Goal: Task Accomplishment & Management: Manage account settings

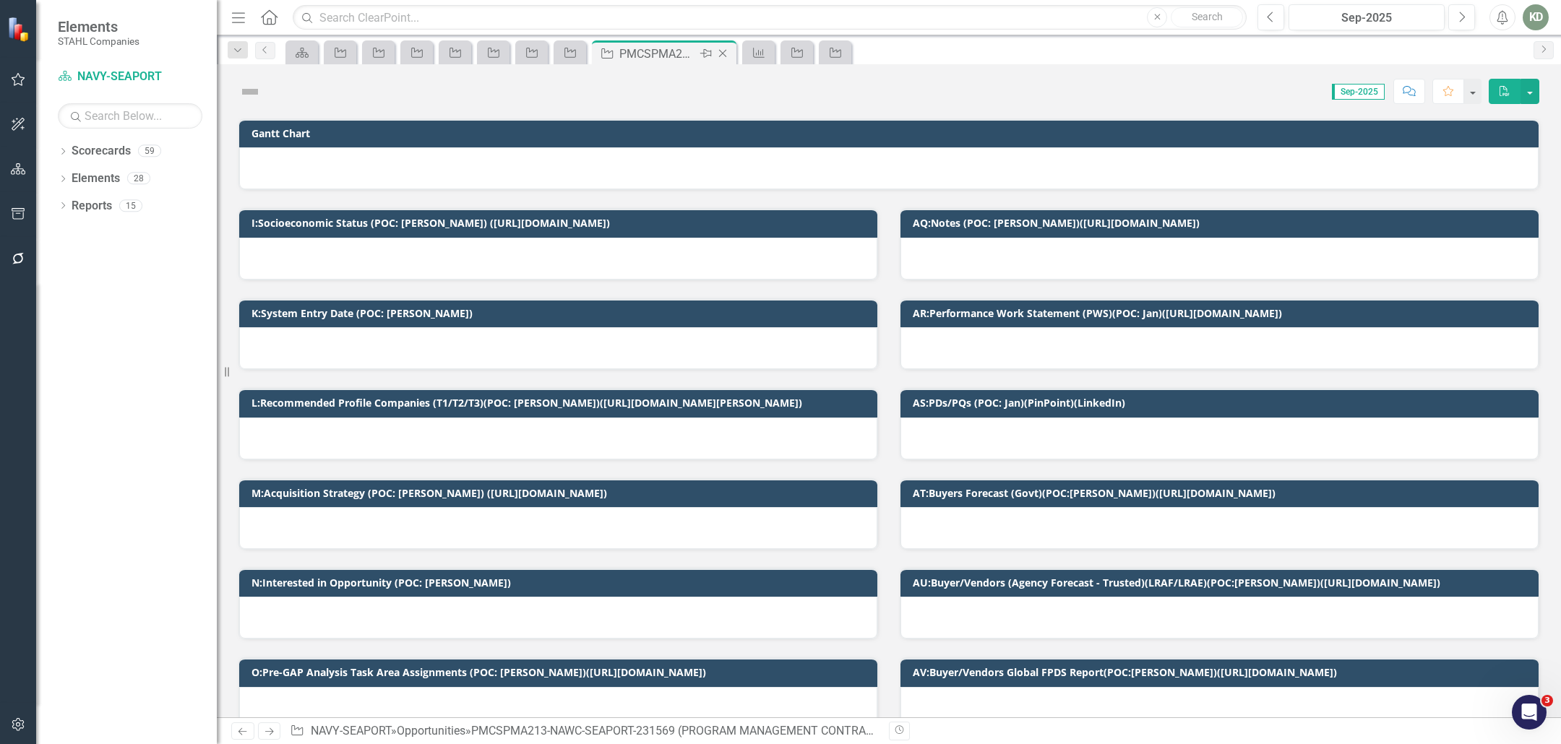
click at [724, 55] on icon "Close" at bounding box center [723, 54] width 14 height 12
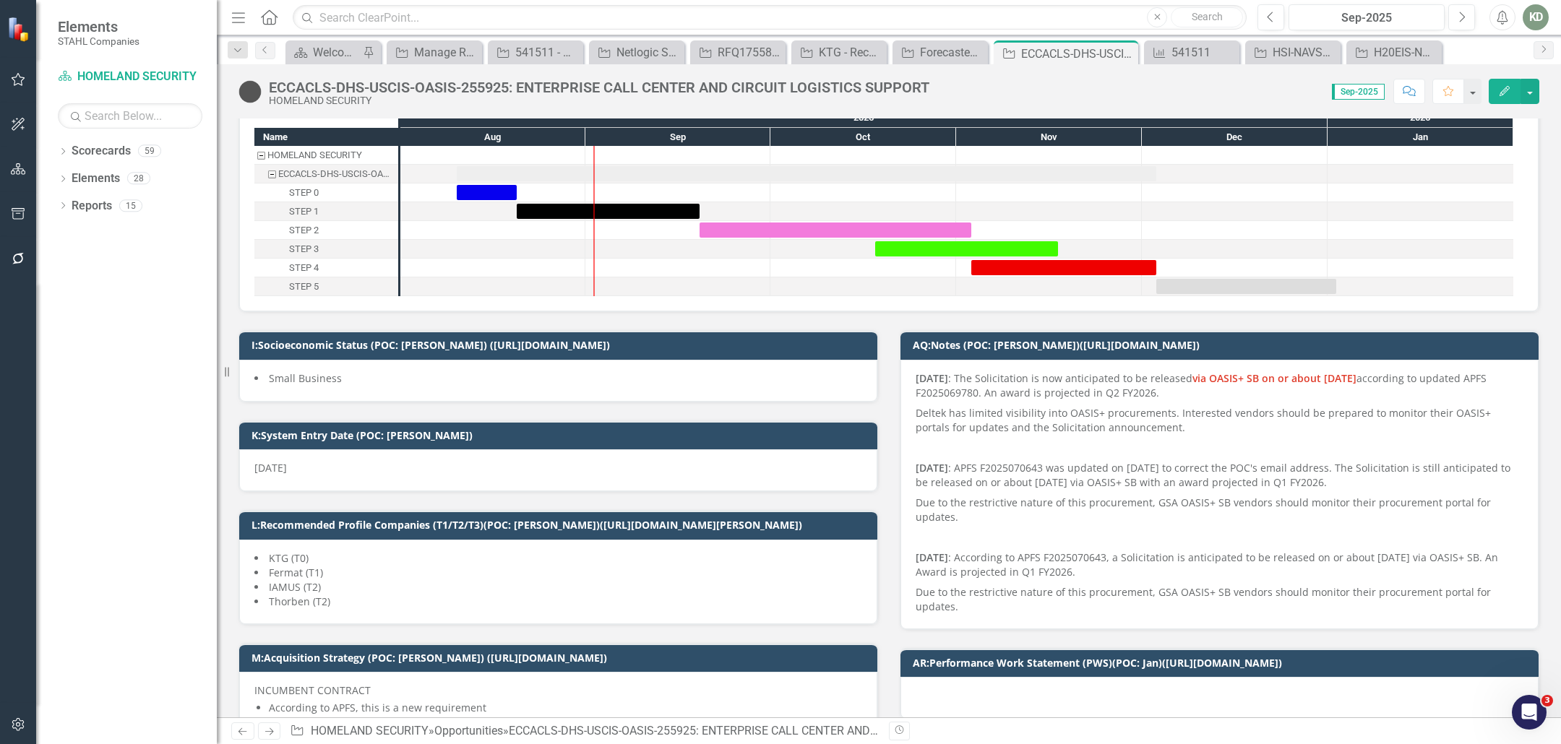
scroll to position [44, 0]
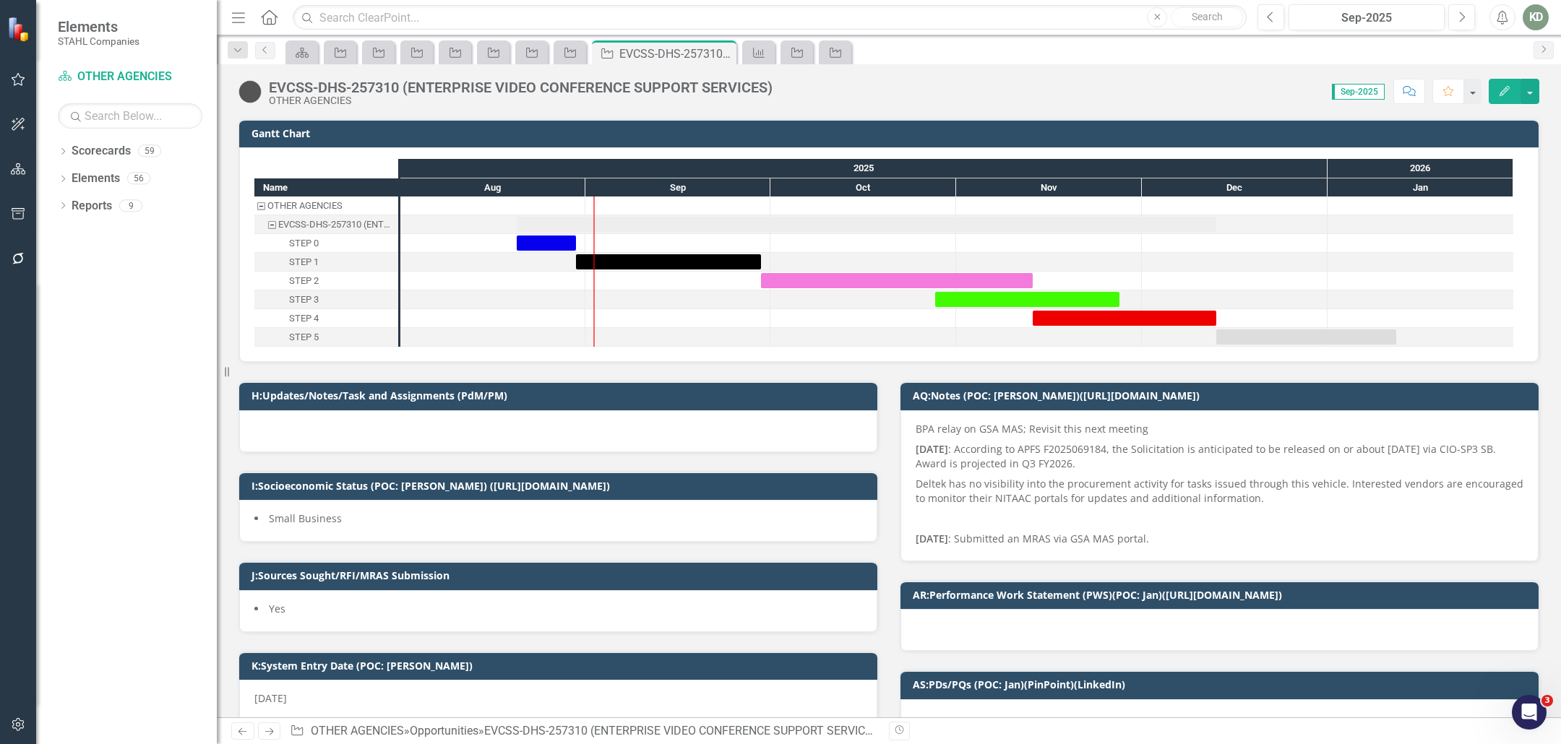
scroll to position [85, 0]
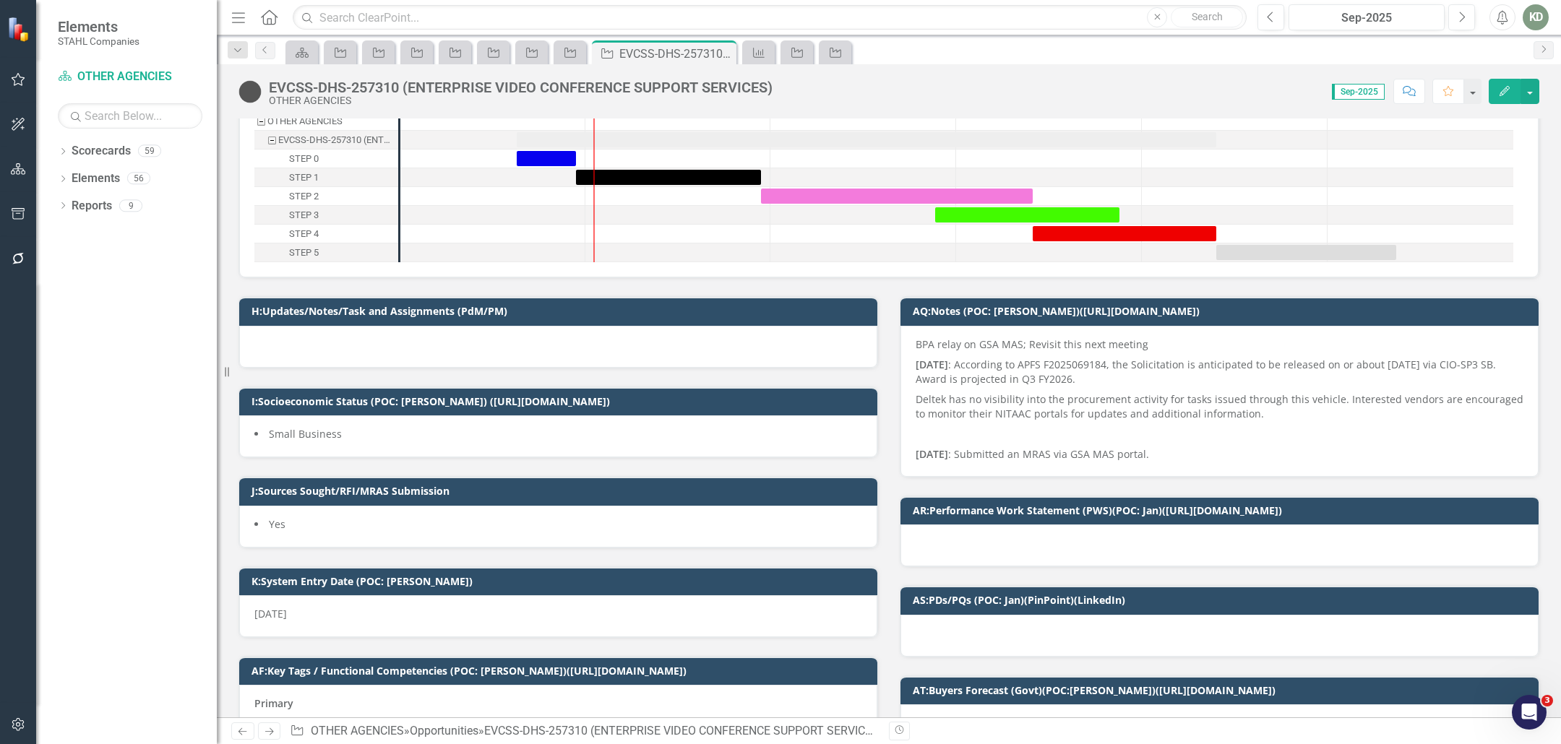
click at [379, 87] on div "EVCSS-DHS-257310 (ENTERPRISE VIDEO CONFERENCE SUPPORT SERVICES)" at bounding box center [521, 88] width 504 height 16
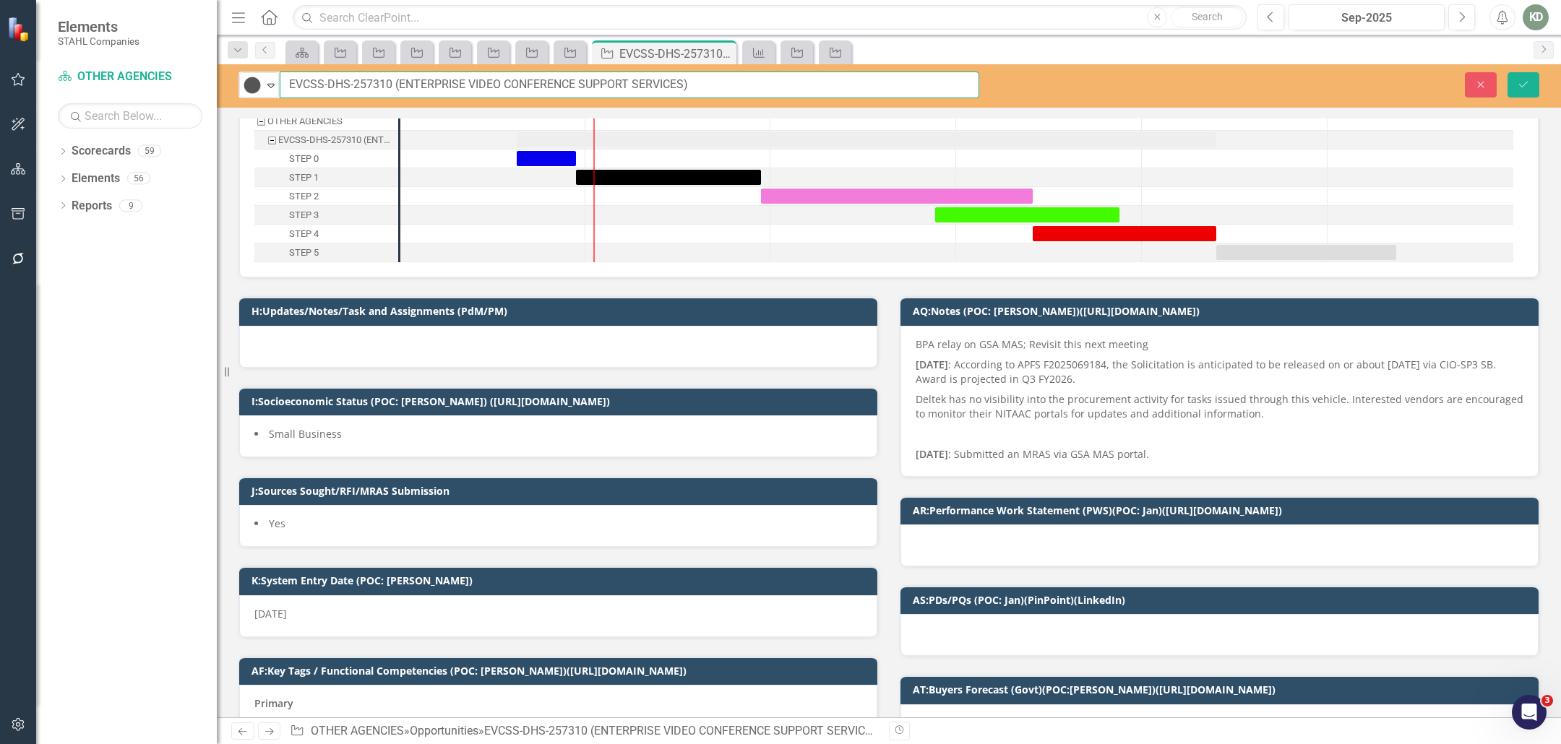
click at [365, 80] on input "EVCSS-DHS-257310 (ENTERPRISE VIDEO CONFERENCE SUPPORT SERVICES)" at bounding box center [630, 85] width 700 height 27
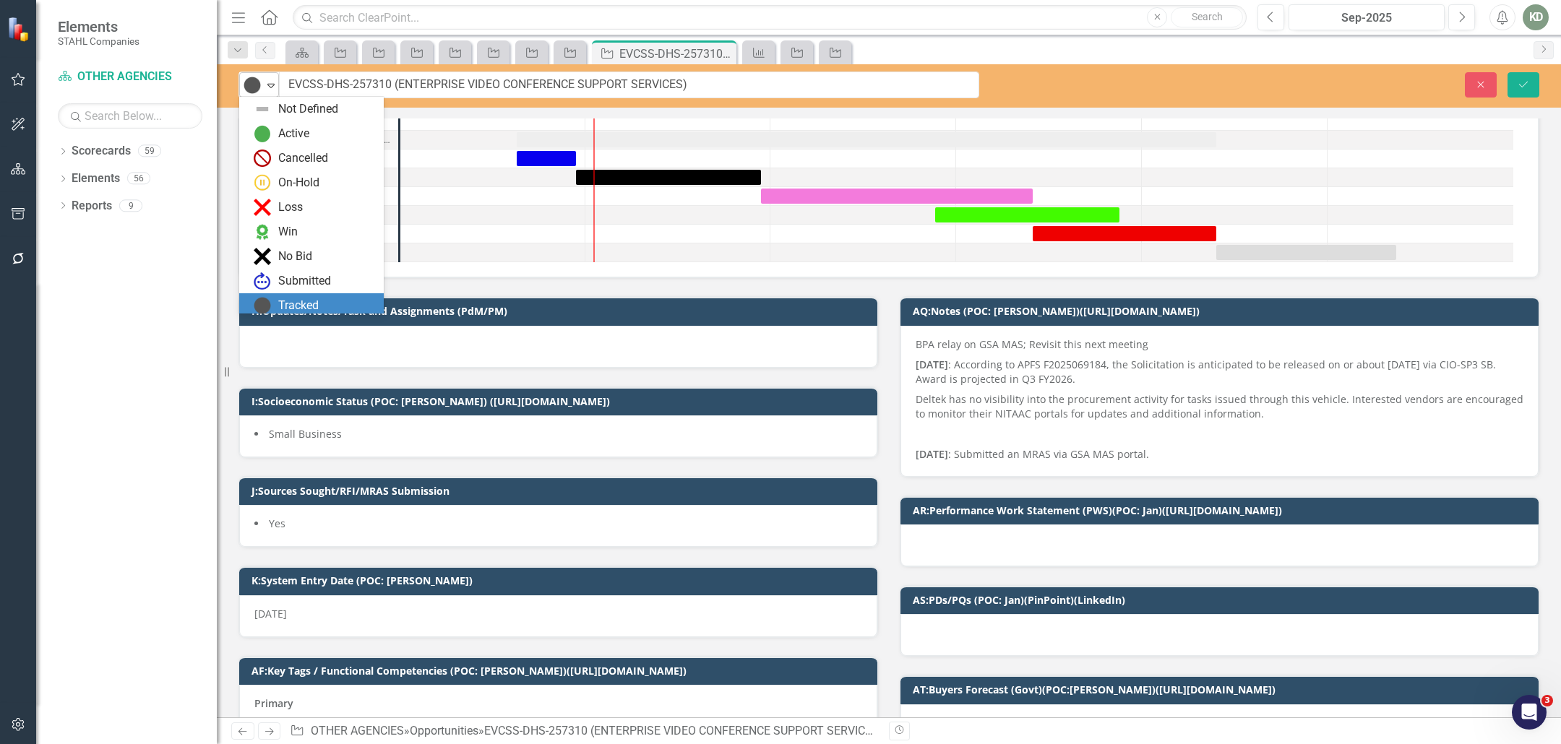
click at [260, 78] on img at bounding box center [252, 85] width 17 height 17
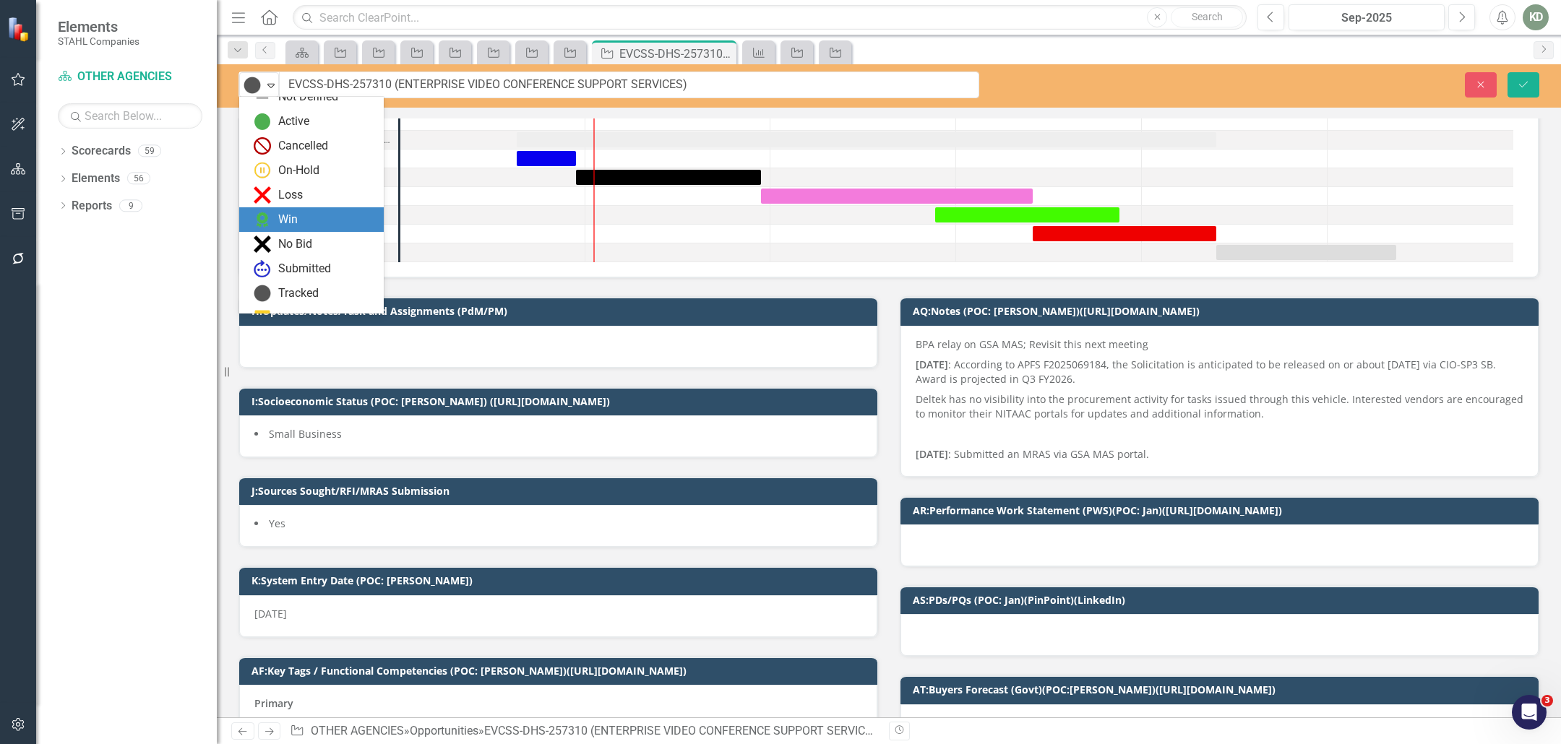
scroll to position [0, 0]
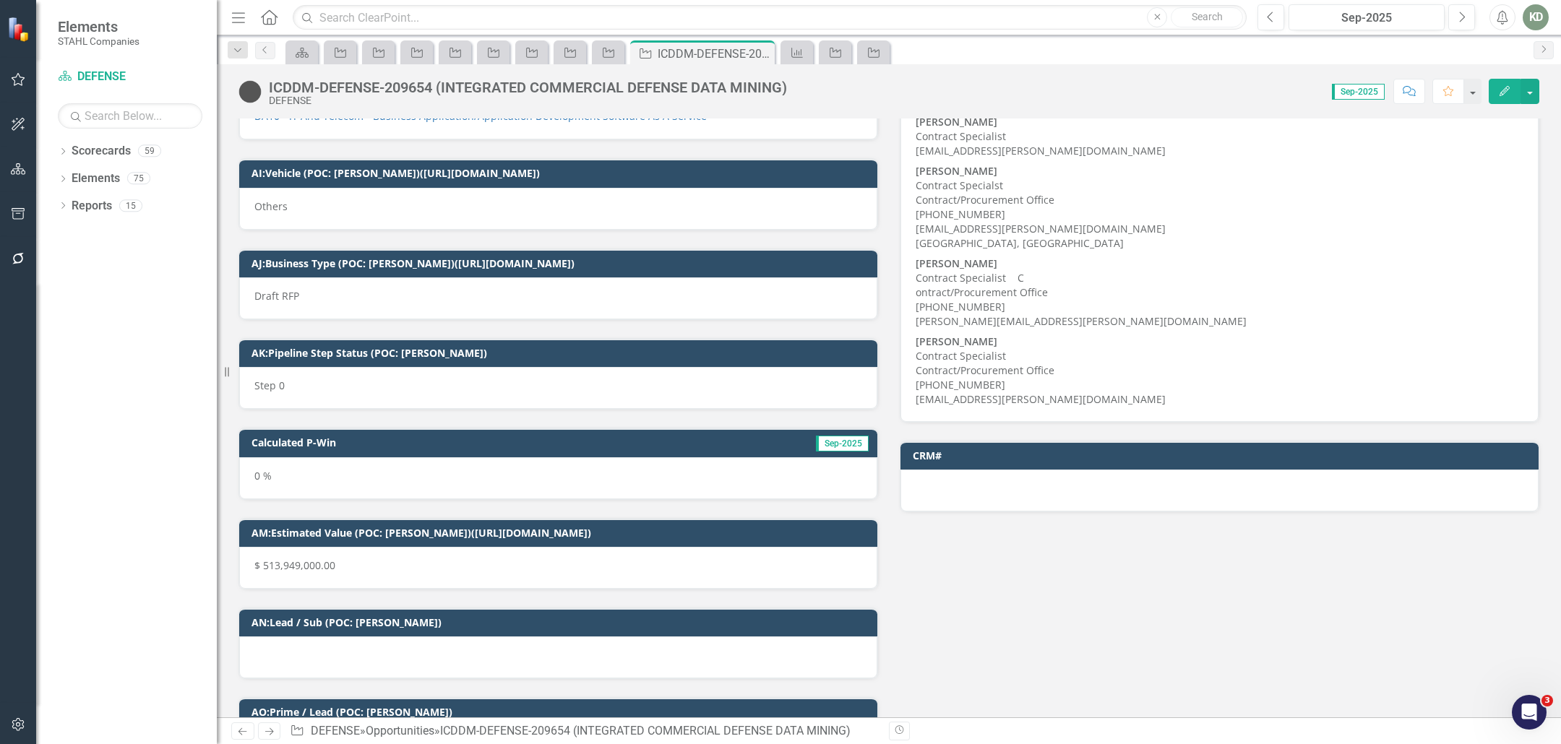
scroll to position [3619, 0]
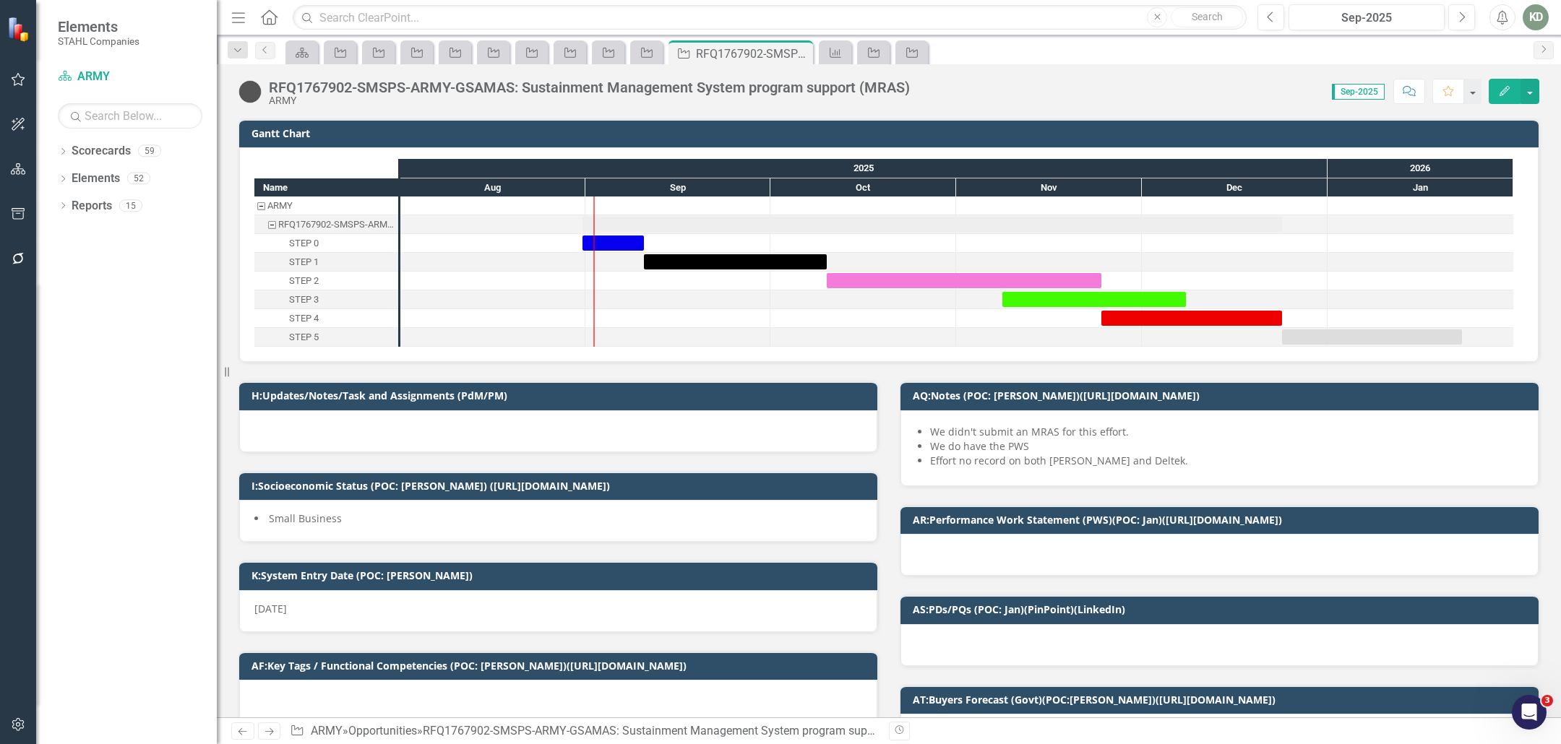
click at [331, 85] on div "RFQ1767902-SMSPS-ARMY-GSAMAS: Sustainment Management System program support (MR…" at bounding box center [589, 88] width 641 height 16
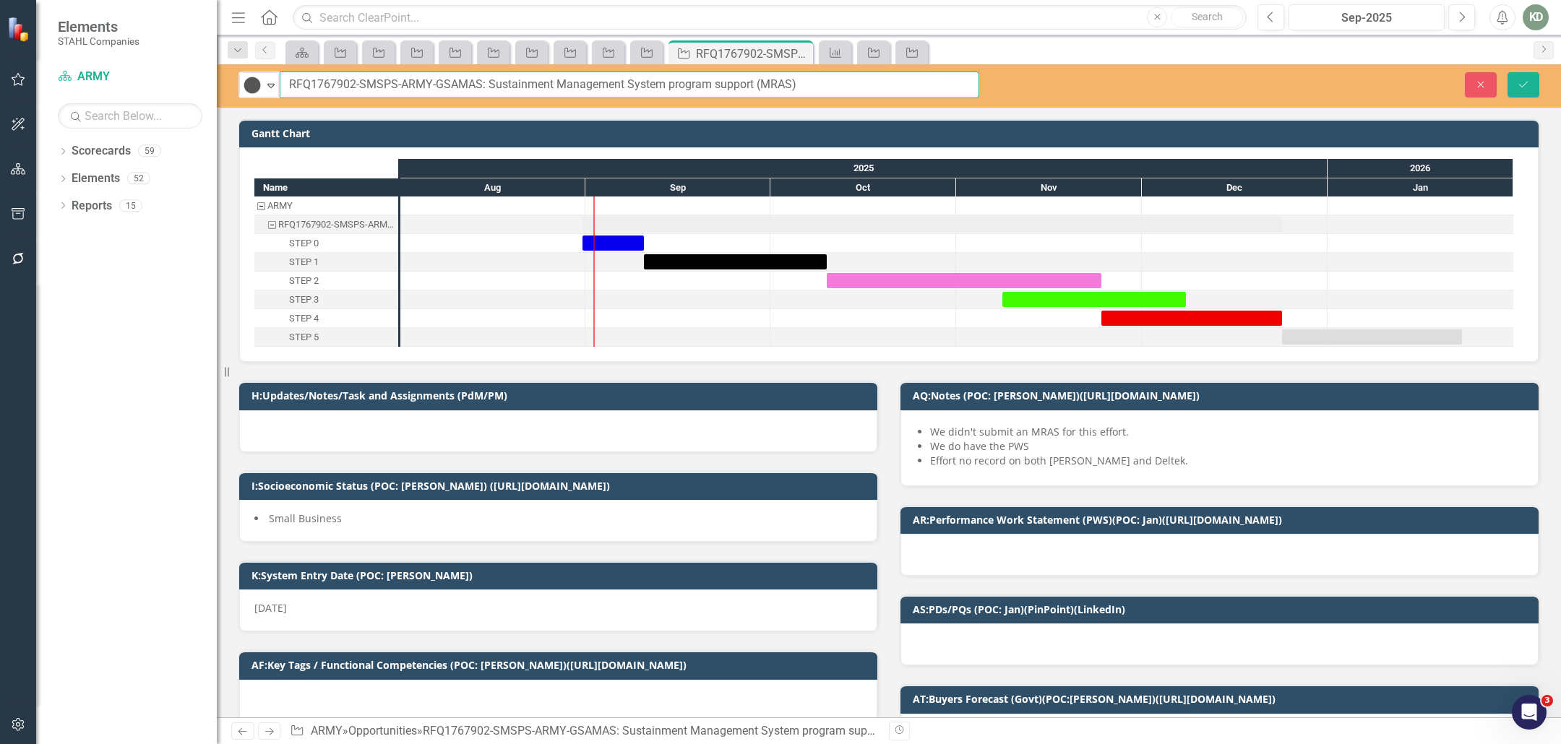
click at [324, 87] on input "RFQ1767902-SMSPS-ARMY-GSAMAS: Sustainment Management System program support (MR…" at bounding box center [630, 85] width 700 height 27
drag, startPoint x: 486, startPoint y: 82, endPoint x: 752, endPoint y: 83, distance: 266.7
click at [752, 83] on input "RFQ1767902-SMSPS-ARMY-GSAMAS: Sustainment Management System program support (MR…" at bounding box center [630, 85] width 700 height 27
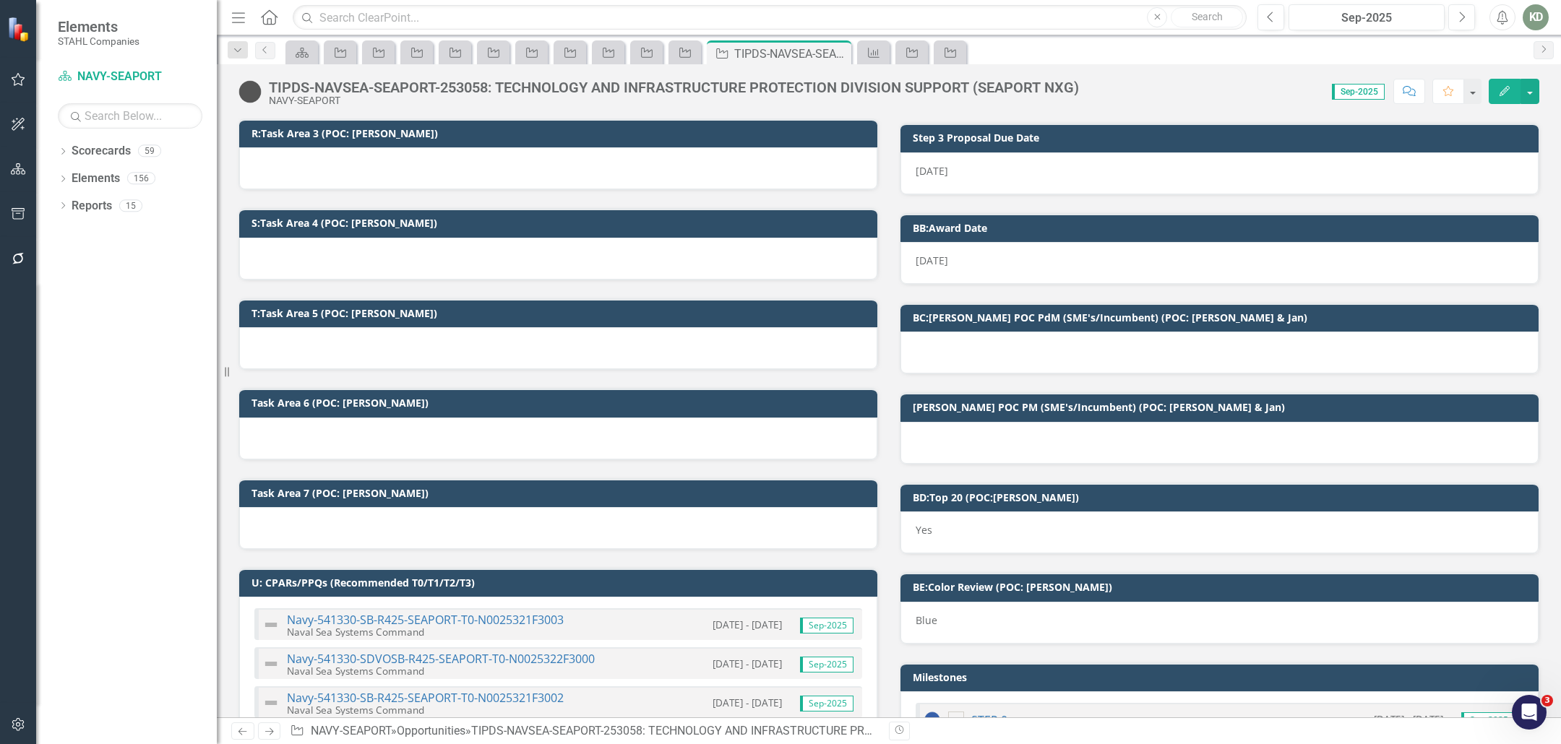
scroll to position [1798, 0]
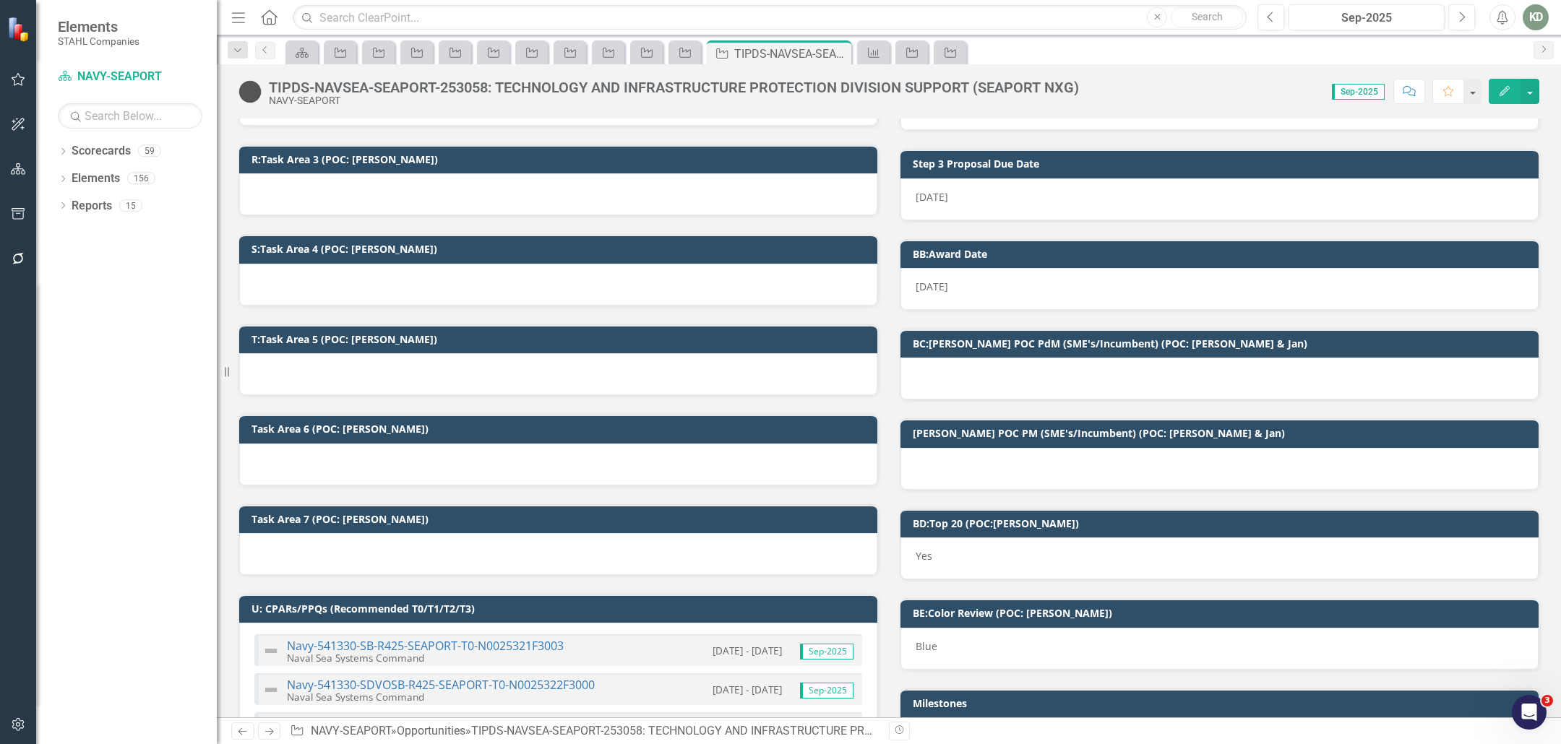
click at [948, 538] on div "Yes" at bounding box center [1220, 559] width 638 height 42
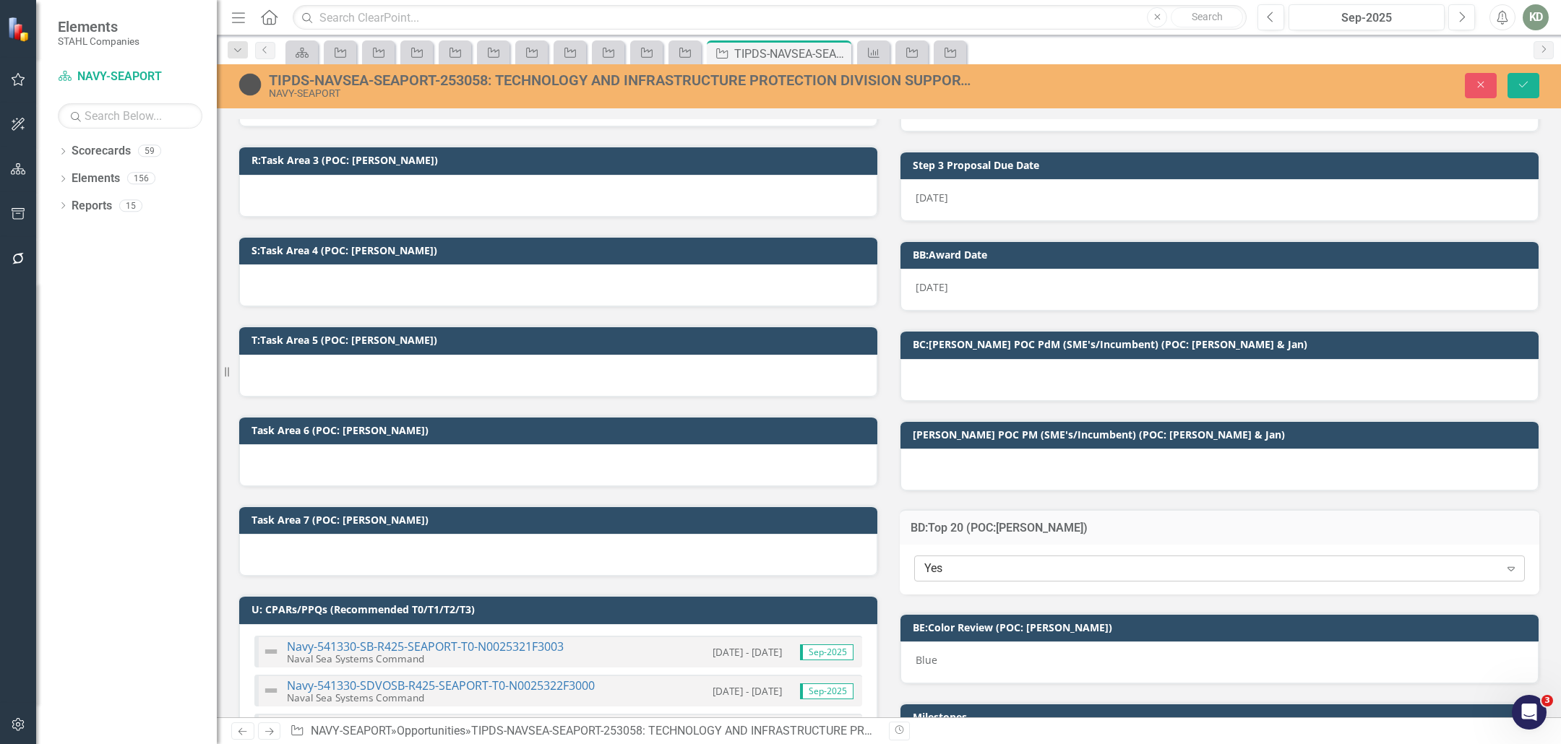
click at [942, 560] on div "Yes" at bounding box center [1211, 568] width 575 height 17
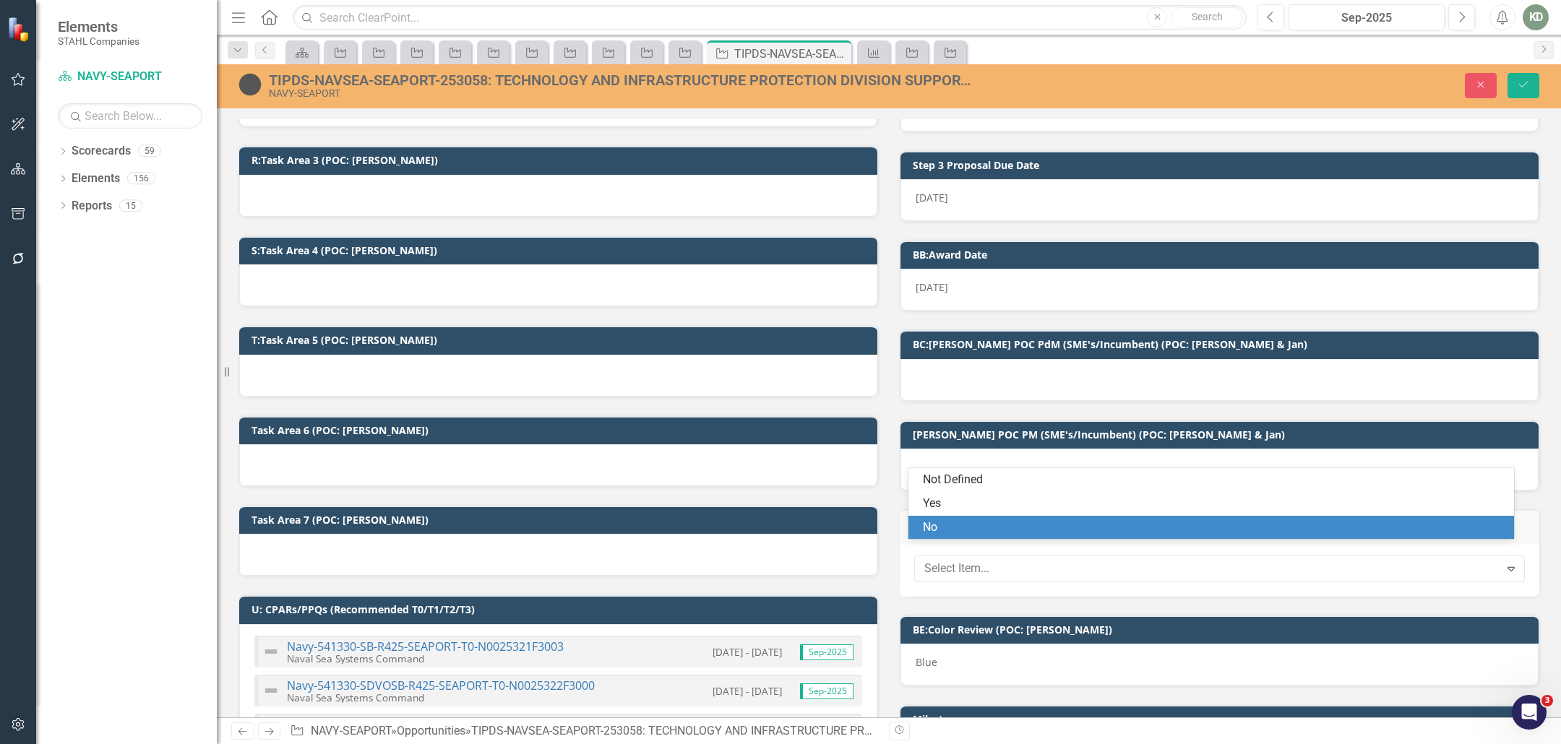
click at [953, 523] on div "No" at bounding box center [1214, 528] width 583 height 17
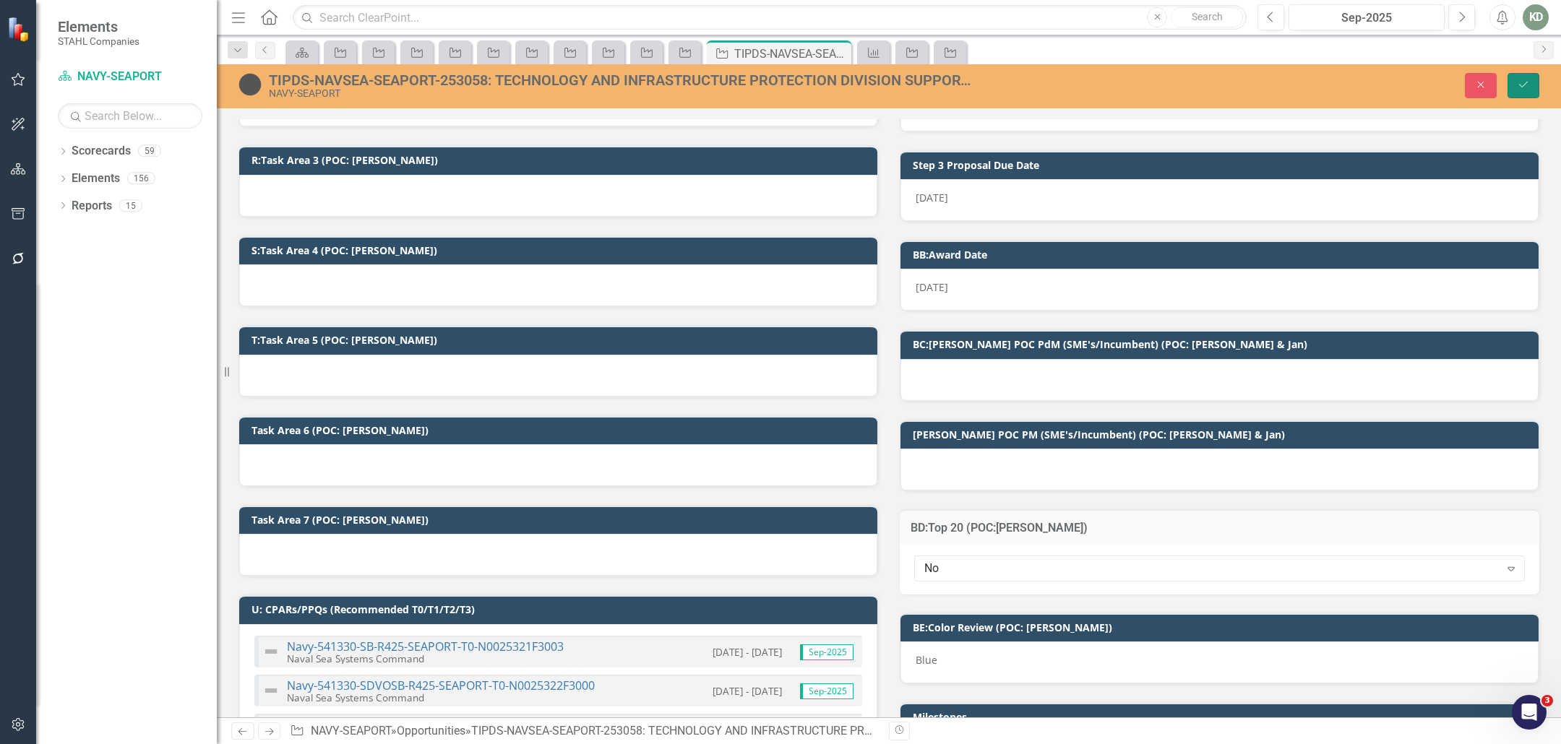
click at [1509, 84] on button "Save" at bounding box center [1524, 85] width 32 height 25
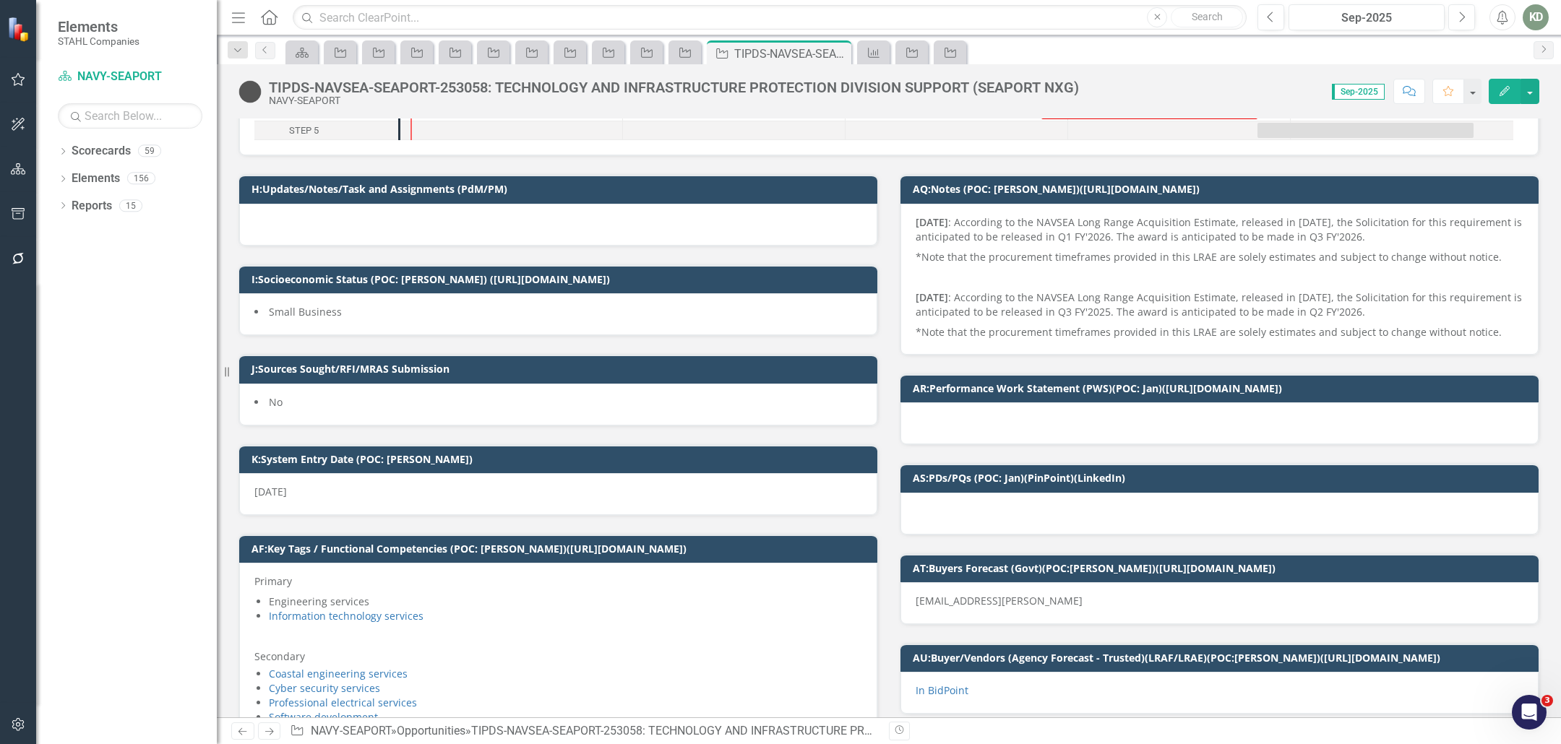
scroll to position [0, 0]
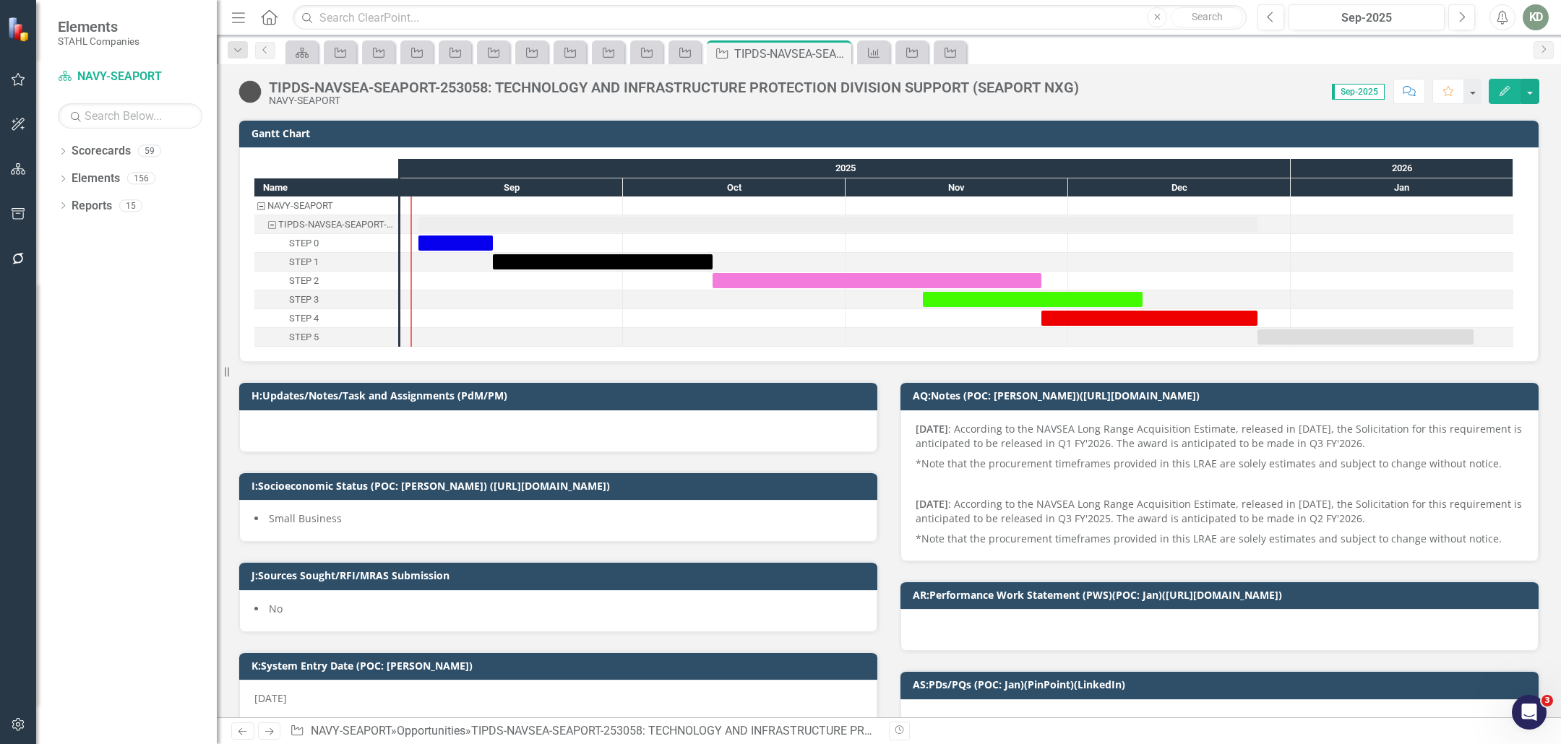
click at [1417, 98] on button "Comment" at bounding box center [1410, 91] width 32 height 25
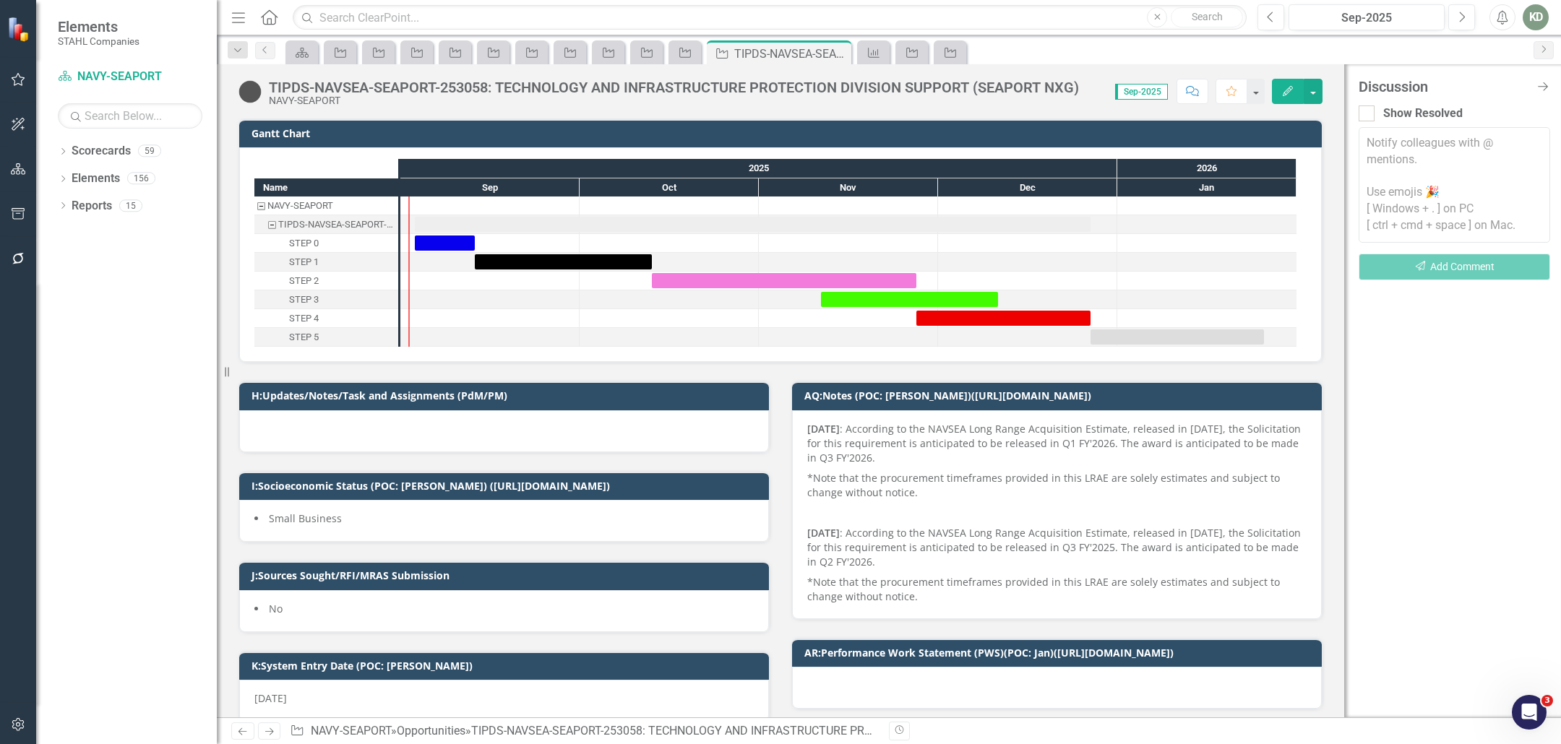
click at [1421, 179] on div "Notify colleagues with @ mentions. Use emojis 🎉 [ Windows + . ] on PC [ ctrl + …" at bounding box center [1455, 209] width 192 height 166
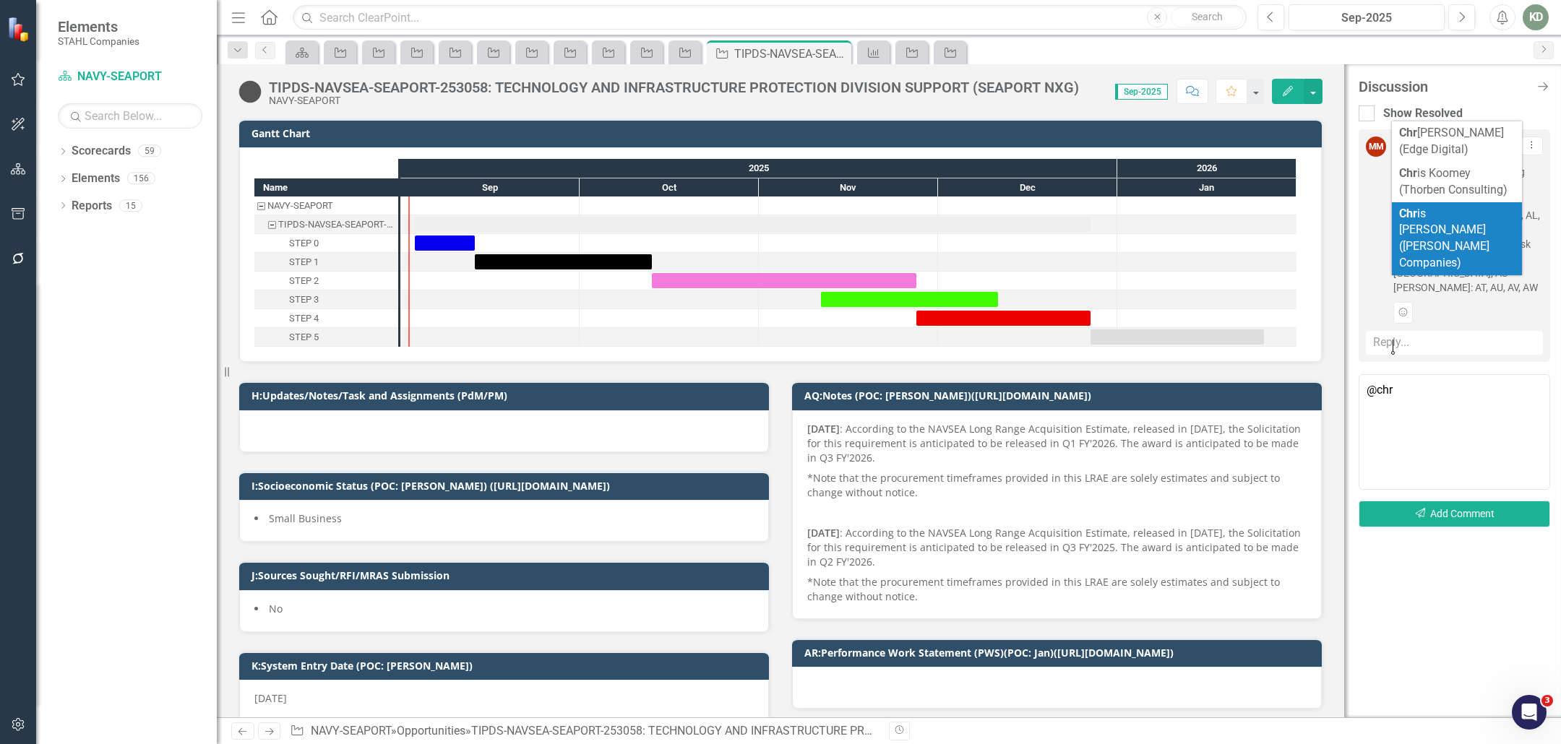
click at [1436, 213] on span "Chr is Stahl (STAHL Companies)" at bounding box center [1444, 239] width 90 height 64
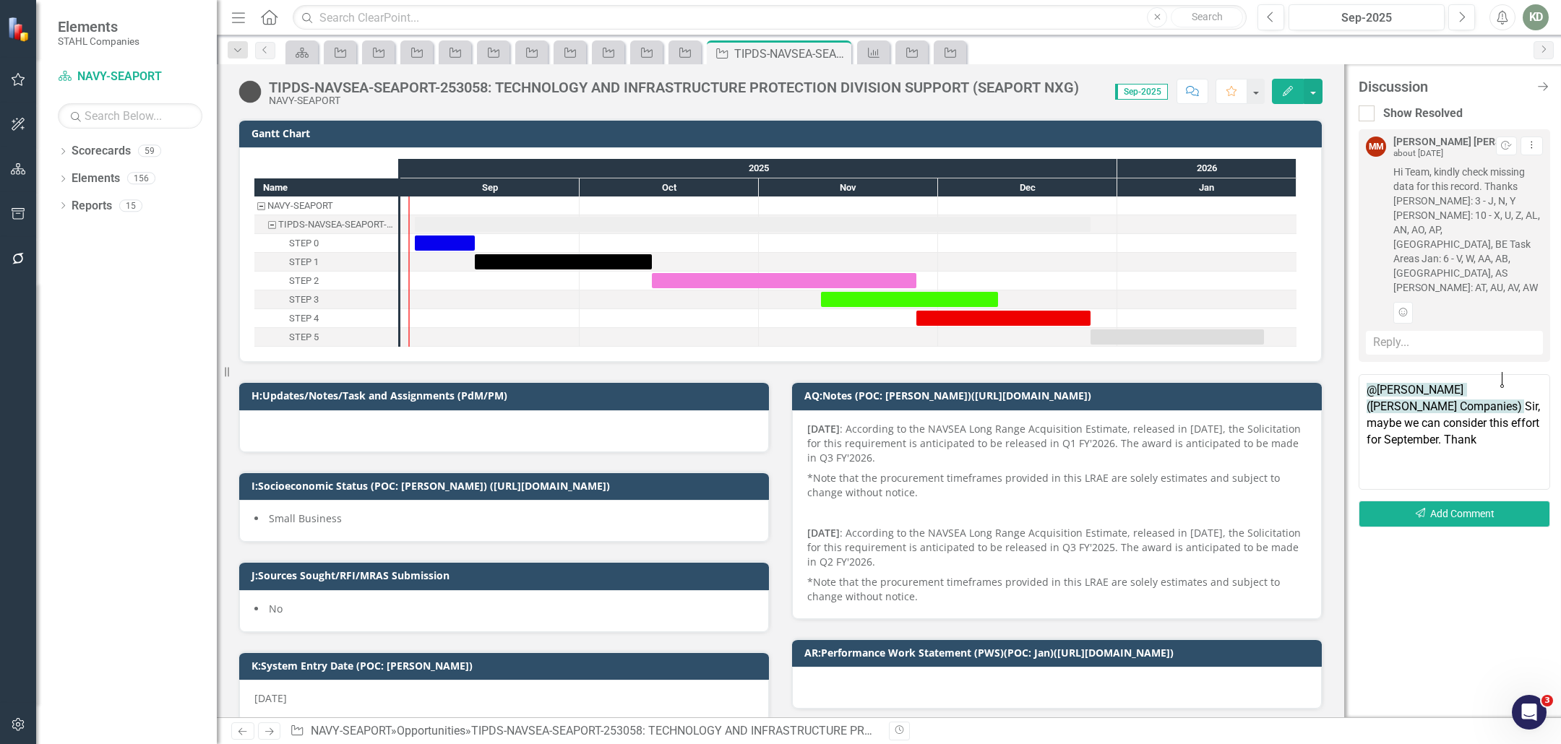
type textarea "@Chris Stahl (STAHL Companies) Sir, maybe we can consider this effort for Septe…"
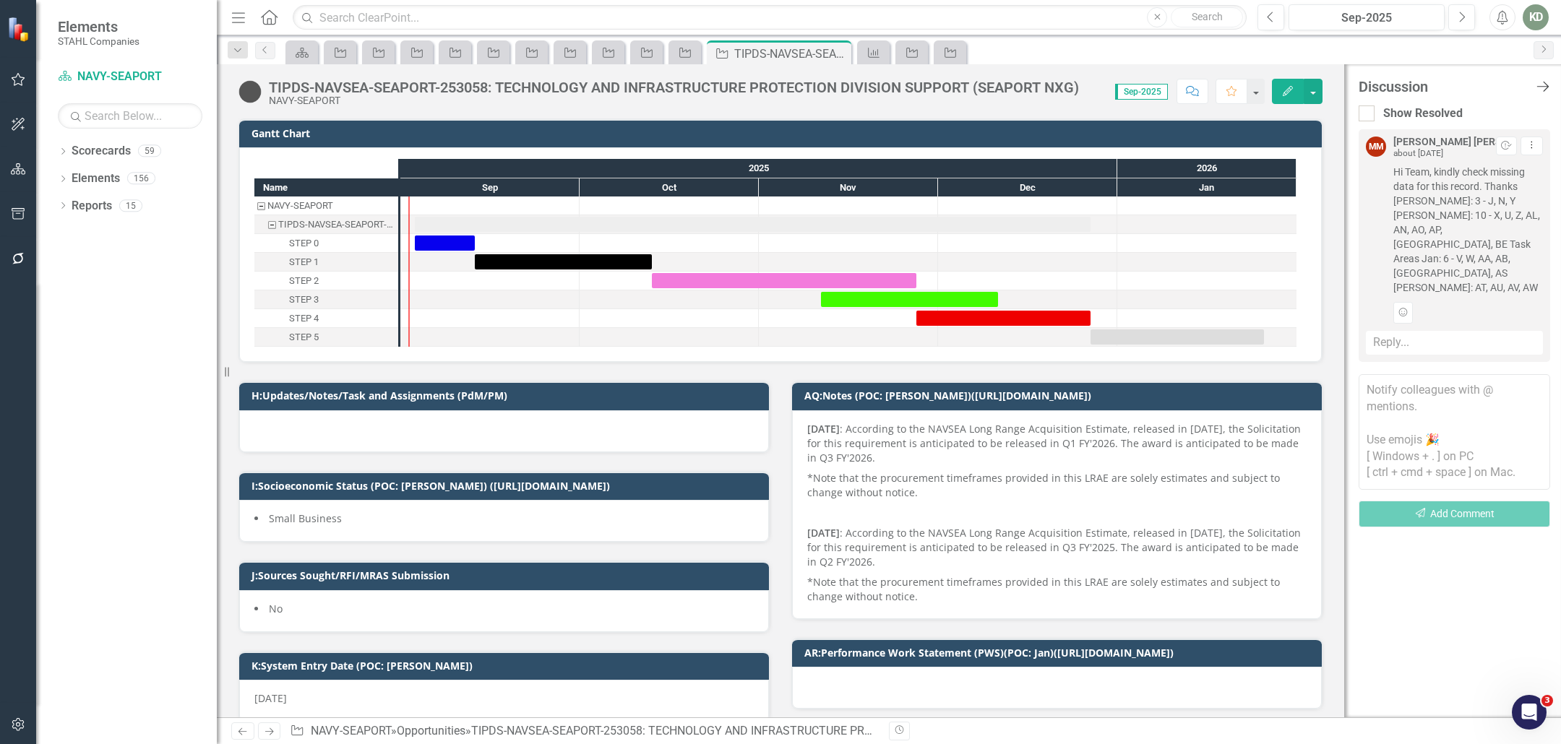
click at [1537, 90] on icon "Close Discussion Bar" at bounding box center [1543, 87] width 18 height 14
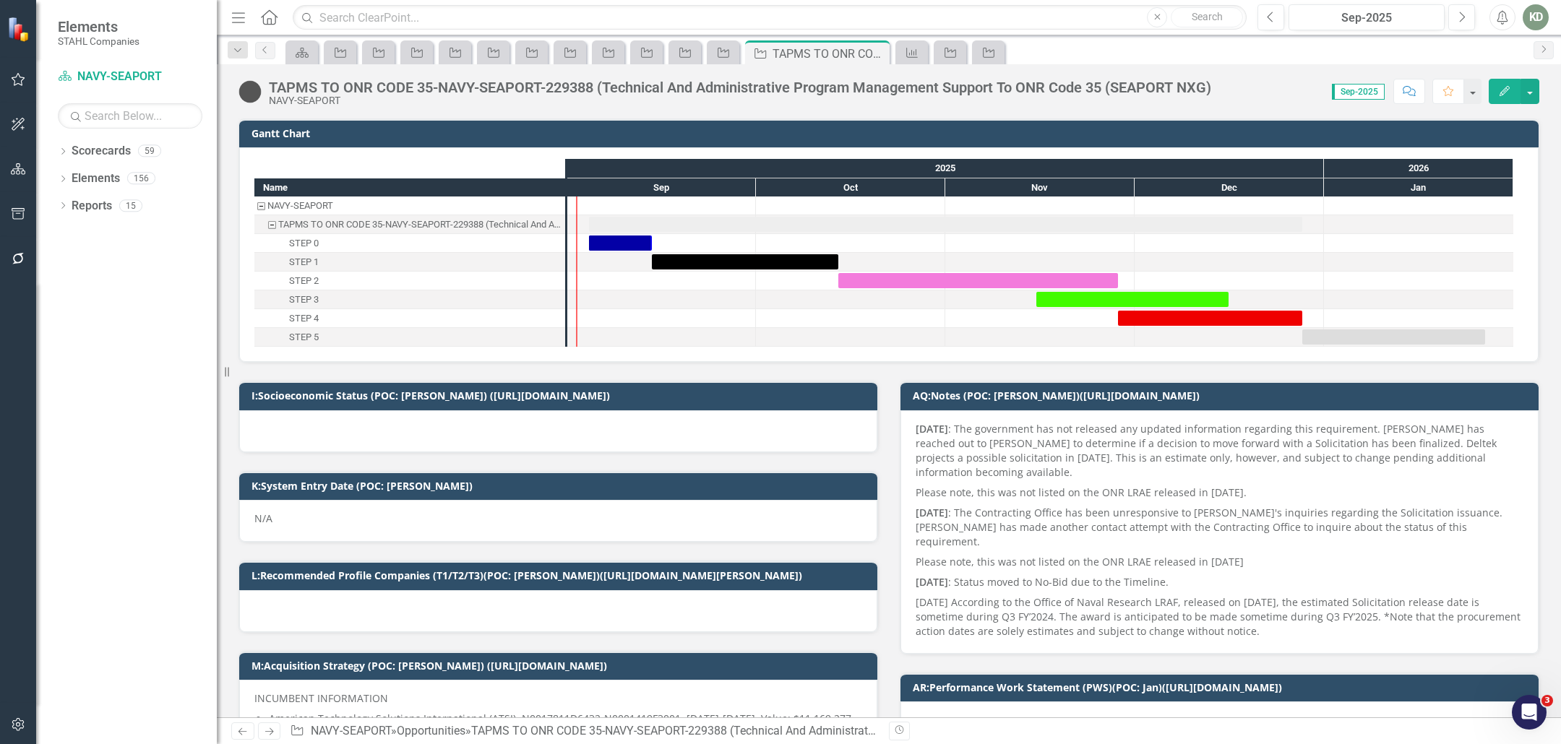
click at [587, 85] on div "TAPMS TO ONR CODE 35-NAVY-SEAPORT-229388 (Technical And Administrative Program …" at bounding box center [740, 88] width 943 height 16
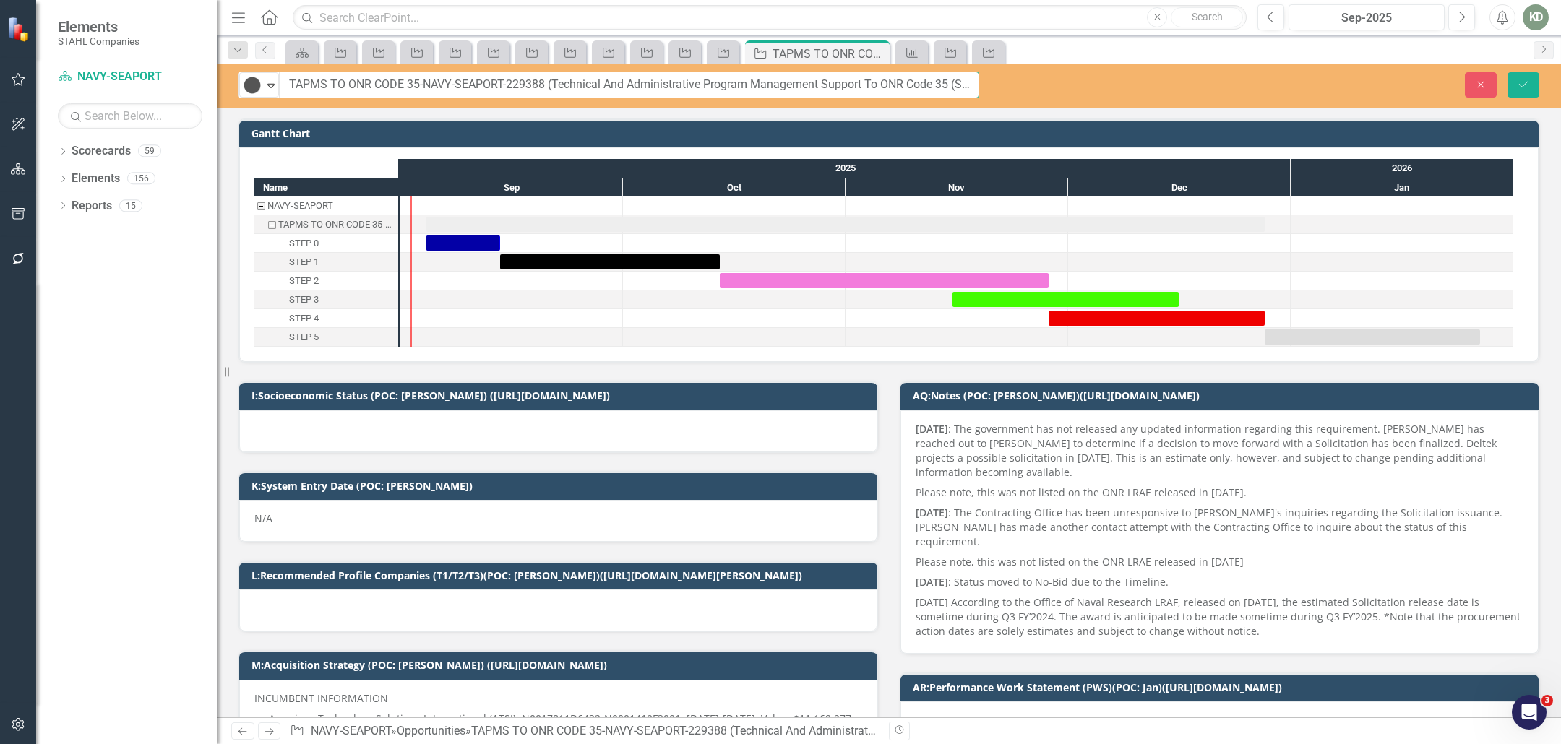
click at [554, 90] on input "TAPMS TO ONR CODE 35-NAVY-SEAPORT-229388 (Technical And Administrative Program …" at bounding box center [630, 85] width 700 height 27
click at [533, 87] on input "TAPMS TO ONR CODE 35-NAVY-SEAPORT-229388 (Technical And Administrative Program …" at bounding box center [630, 85] width 700 height 27
click at [1478, 77] on button "Close" at bounding box center [1481, 84] width 32 height 25
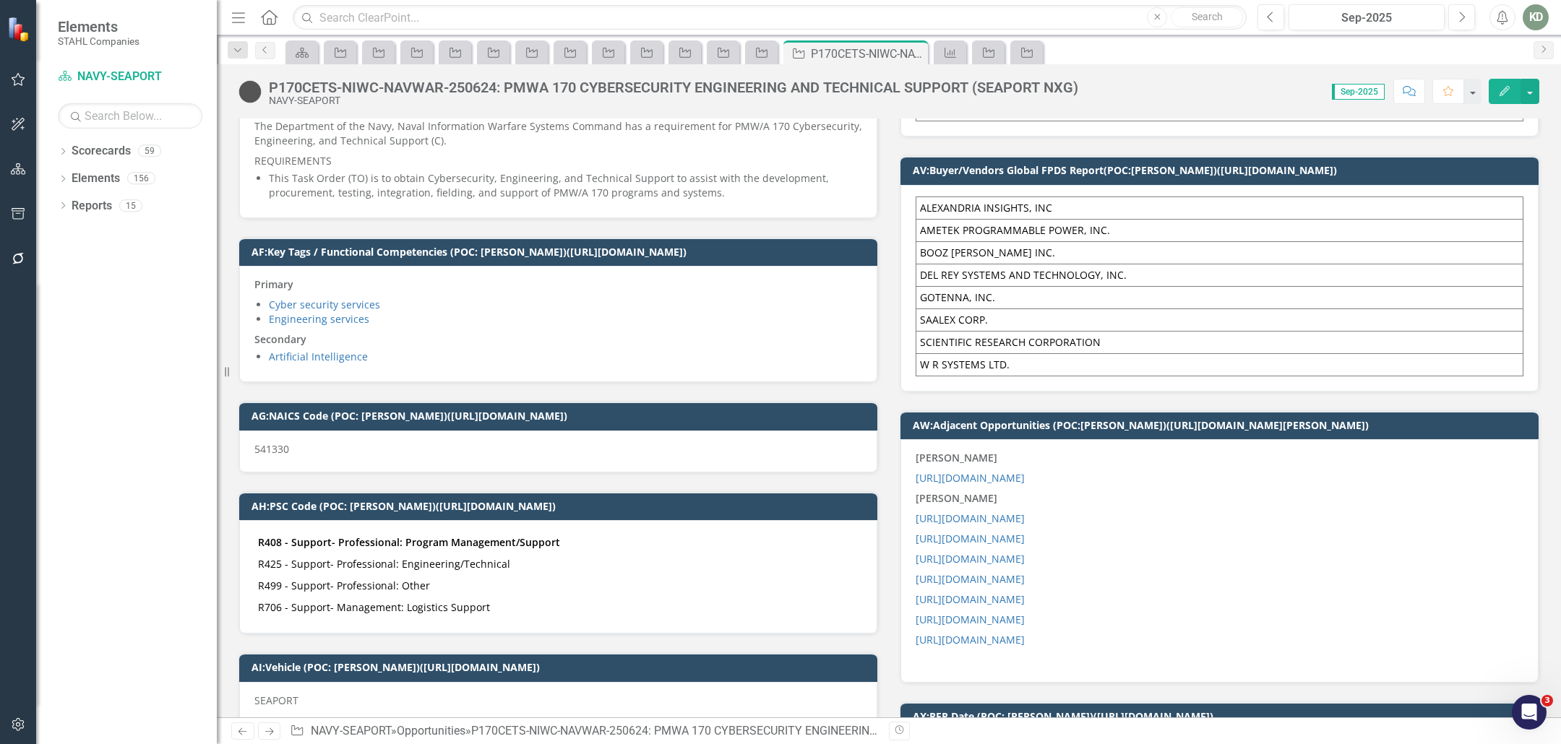
scroll to position [2971, 0]
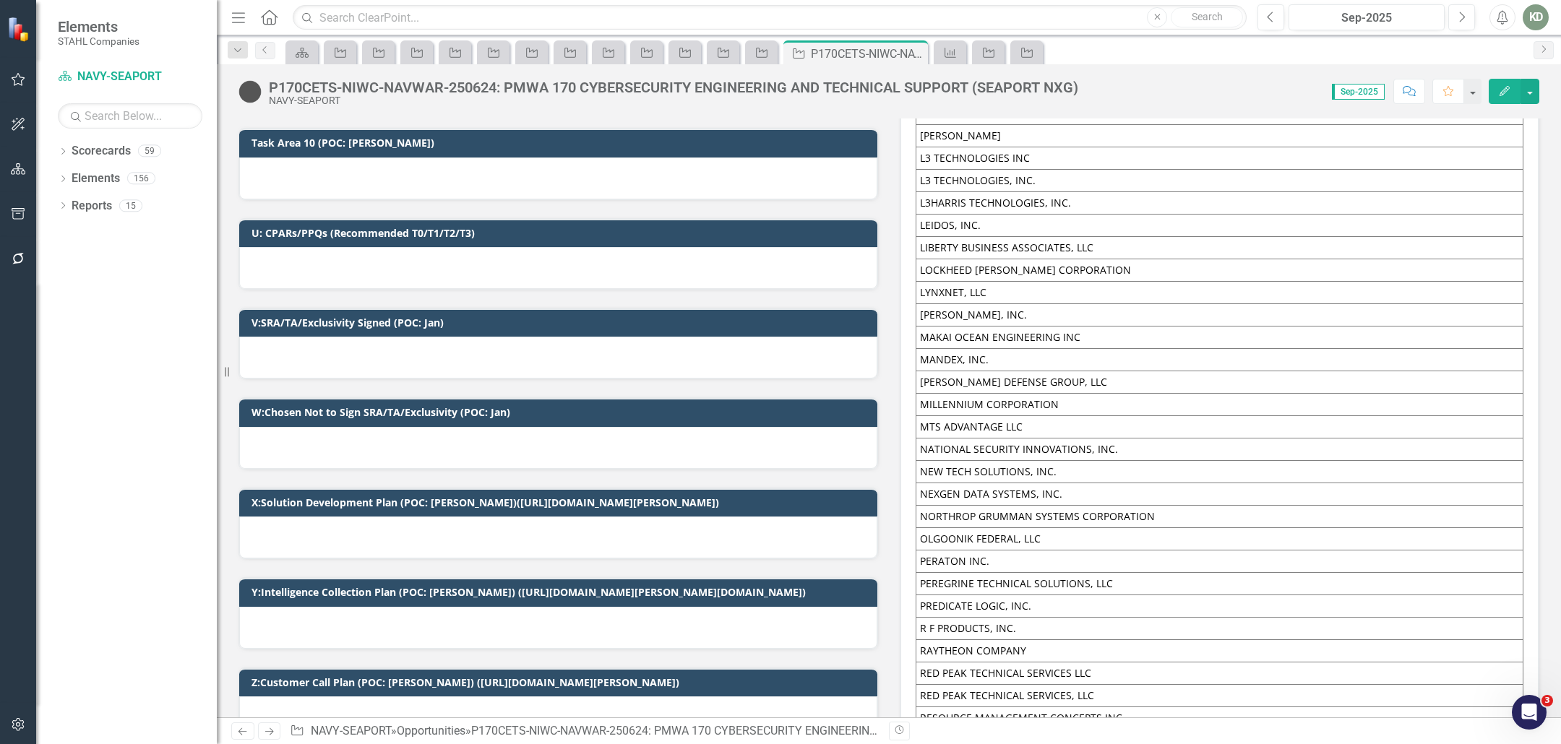
click at [453, 254] on div at bounding box center [558, 268] width 638 height 42
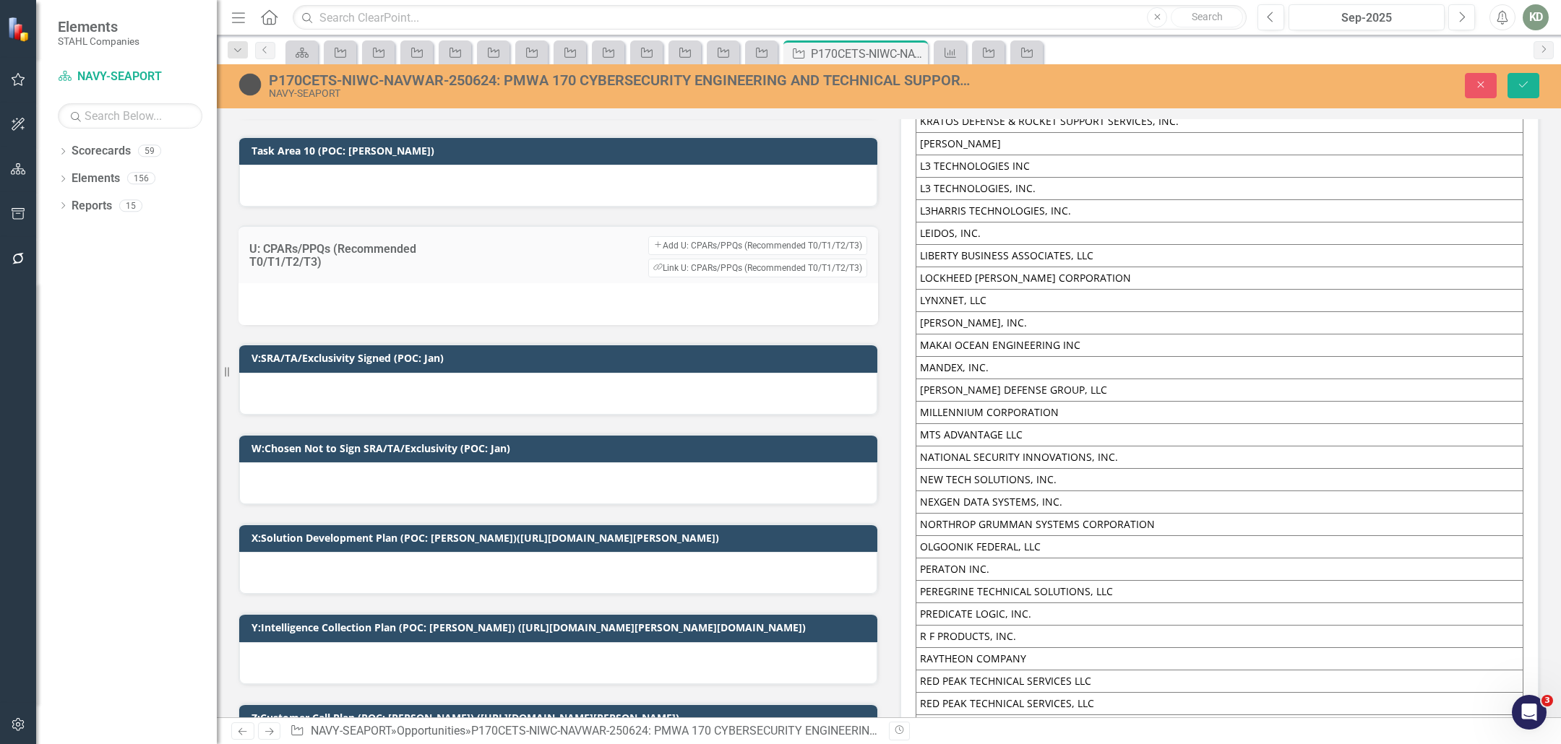
scroll to position [1839, 0]
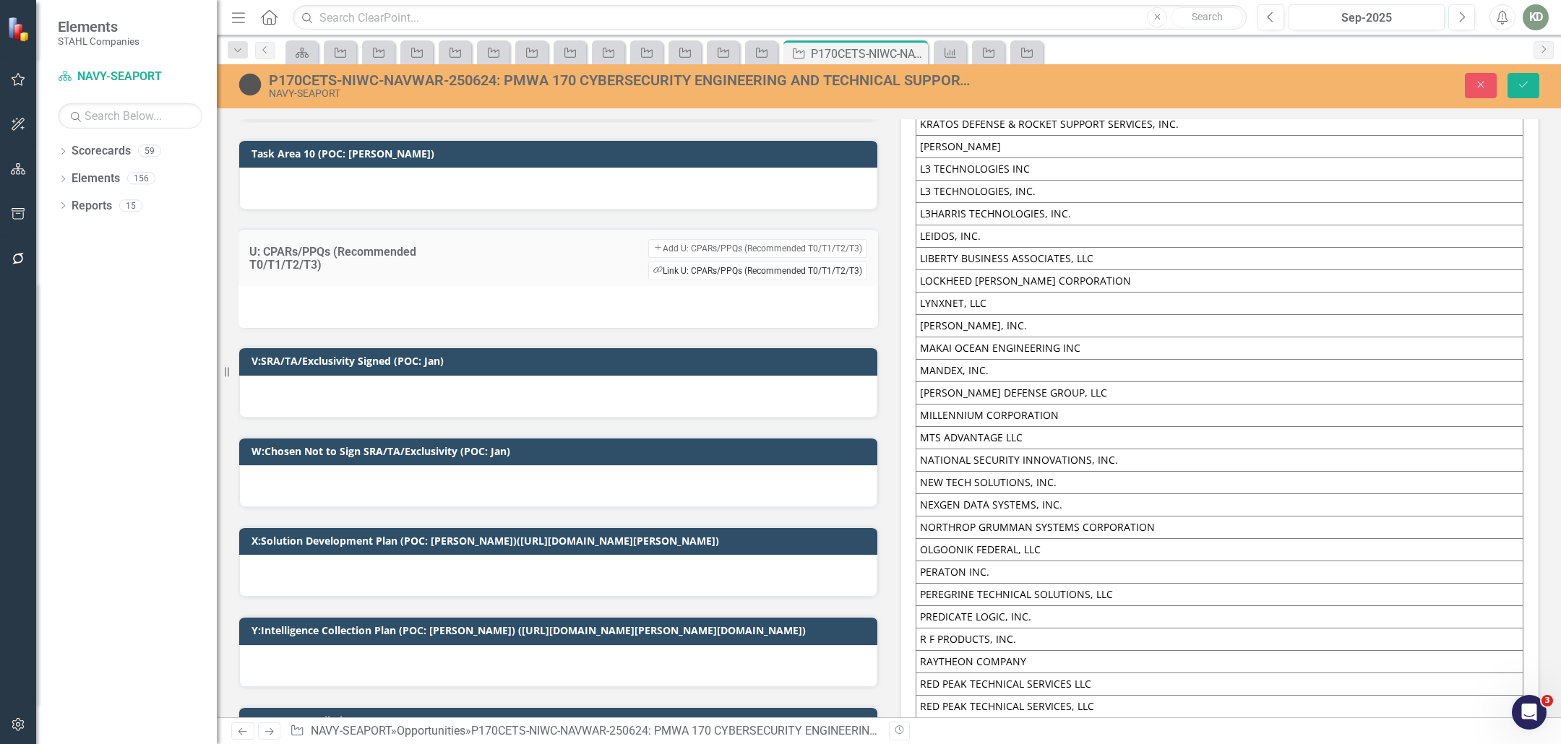
click at [713, 262] on button "Link Tag Link U: CPARs/PPQs (Recommended T0/T1/T2/T3)" at bounding box center [757, 271] width 219 height 19
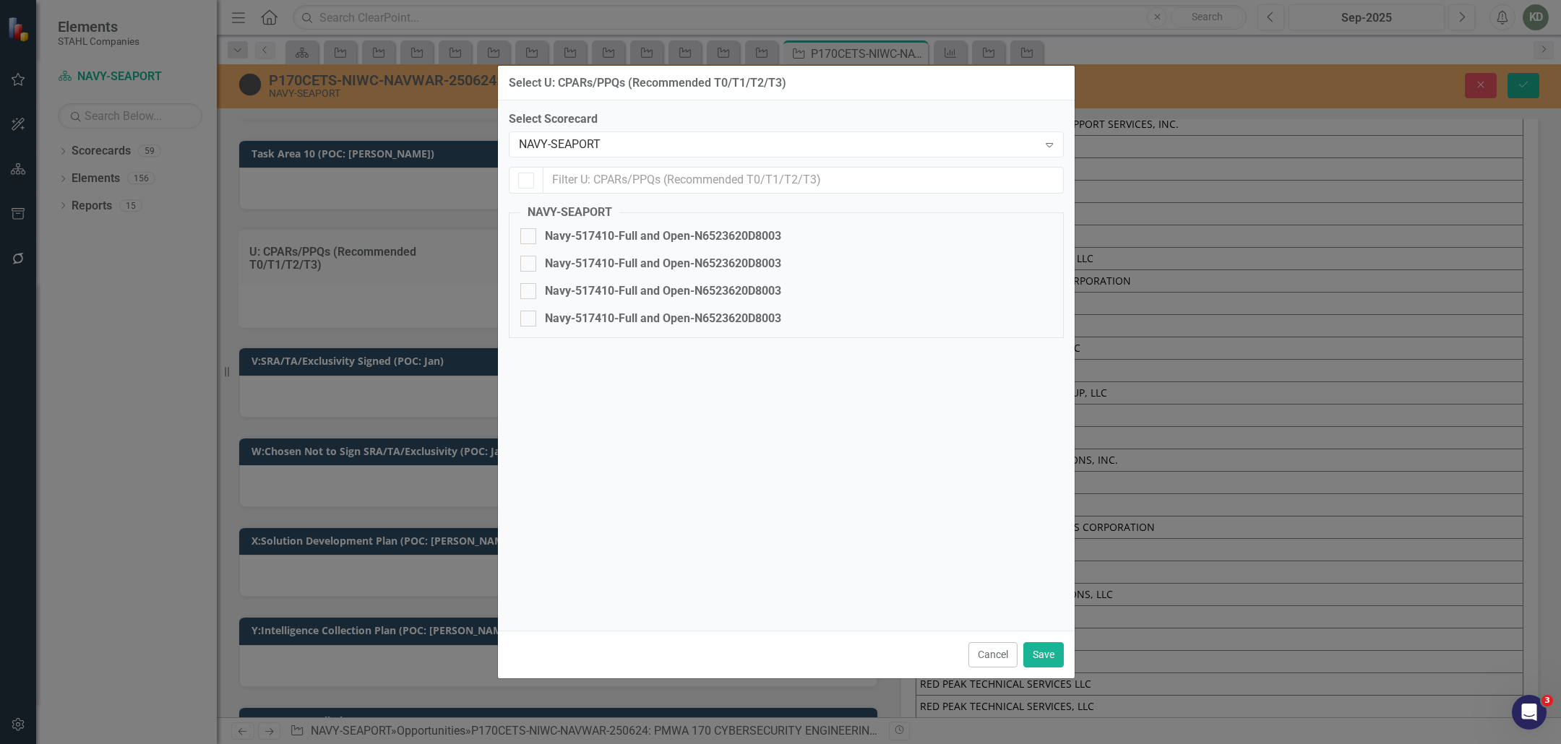
checkbox input "false"
click at [643, 181] on input "text" at bounding box center [804, 180] width 520 height 27
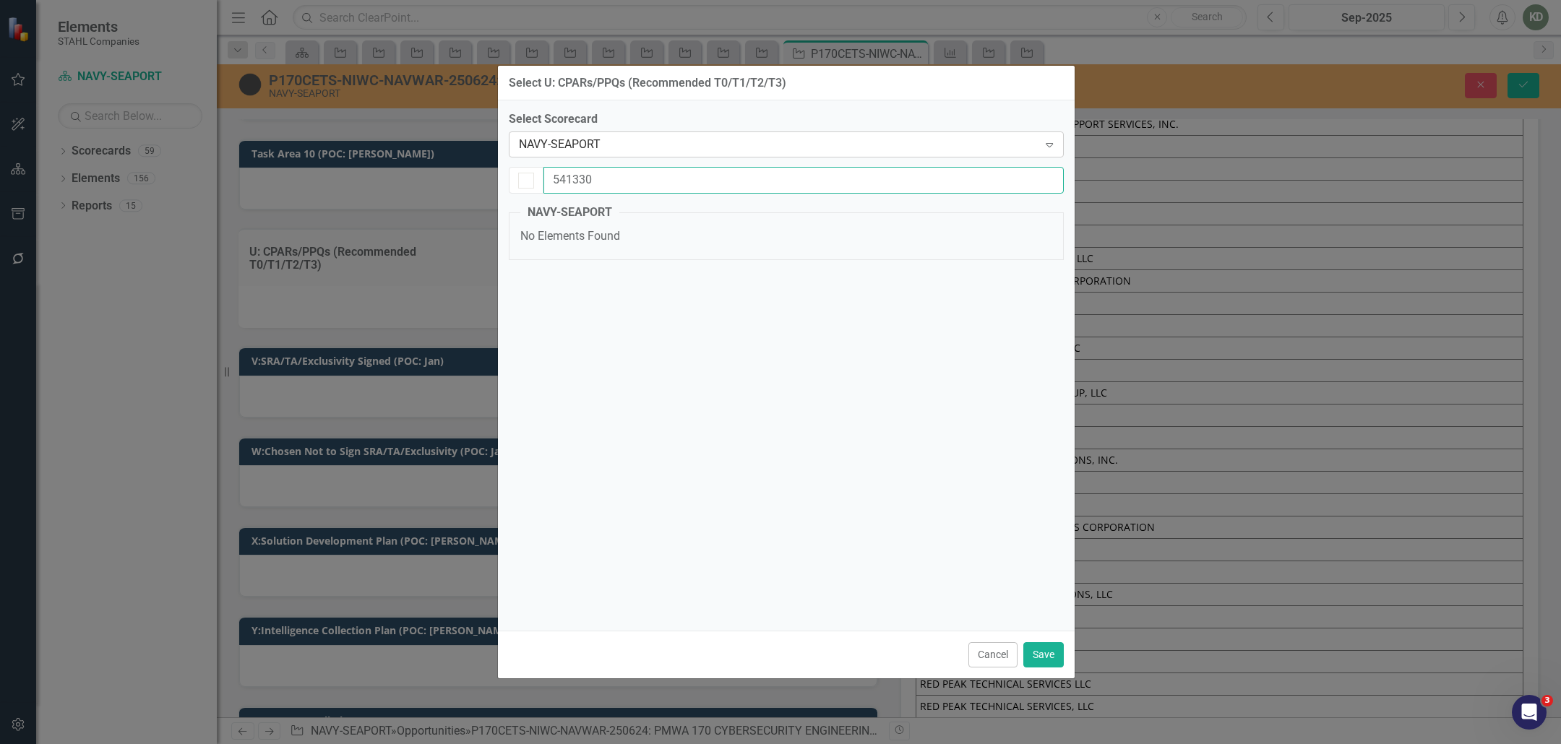
type input "541330"
click at [665, 139] on div "NAVY-SEAPORT" at bounding box center [779, 145] width 520 height 17
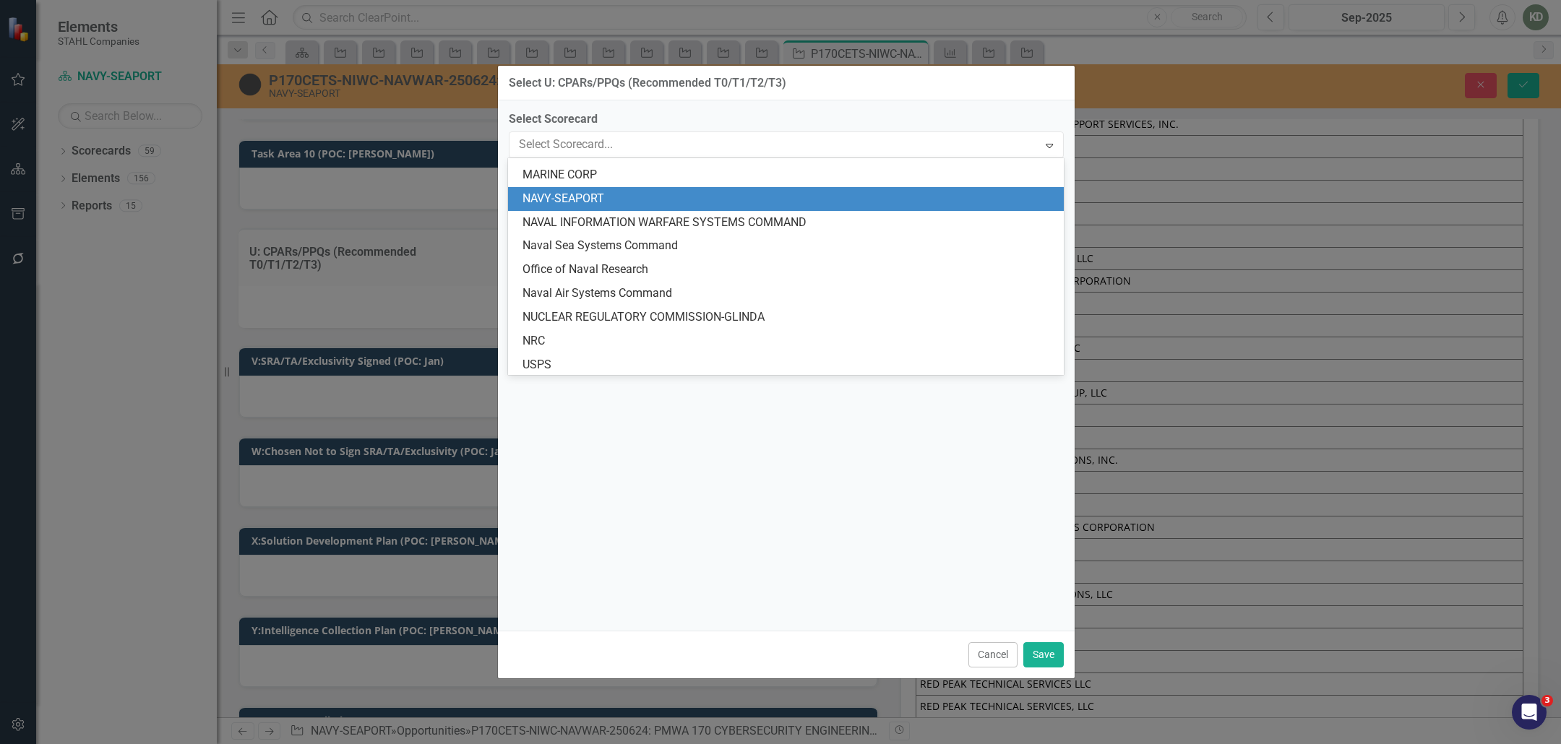
scroll to position [305, 0]
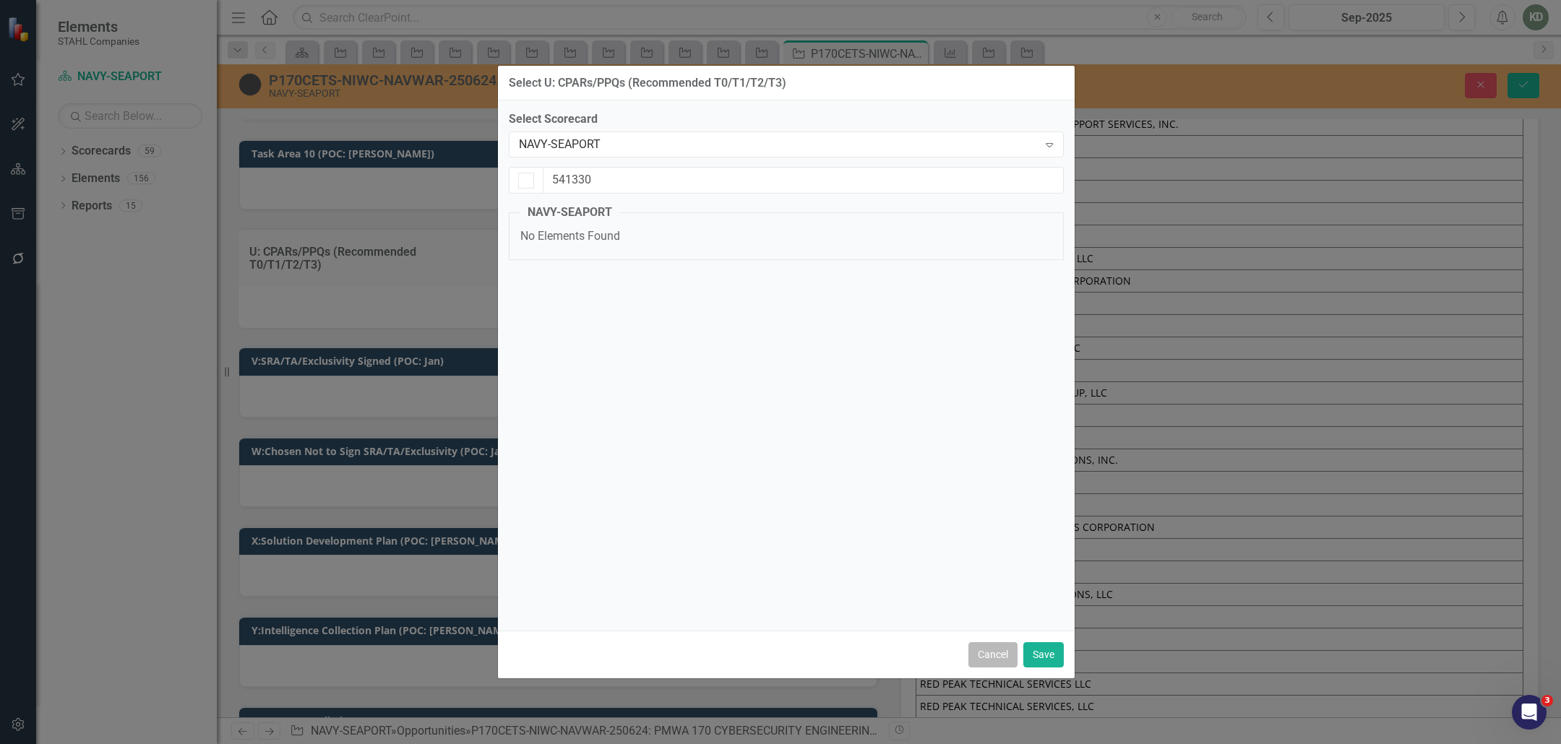
click at [994, 651] on button "Cancel" at bounding box center [993, 655] width 49 height 25
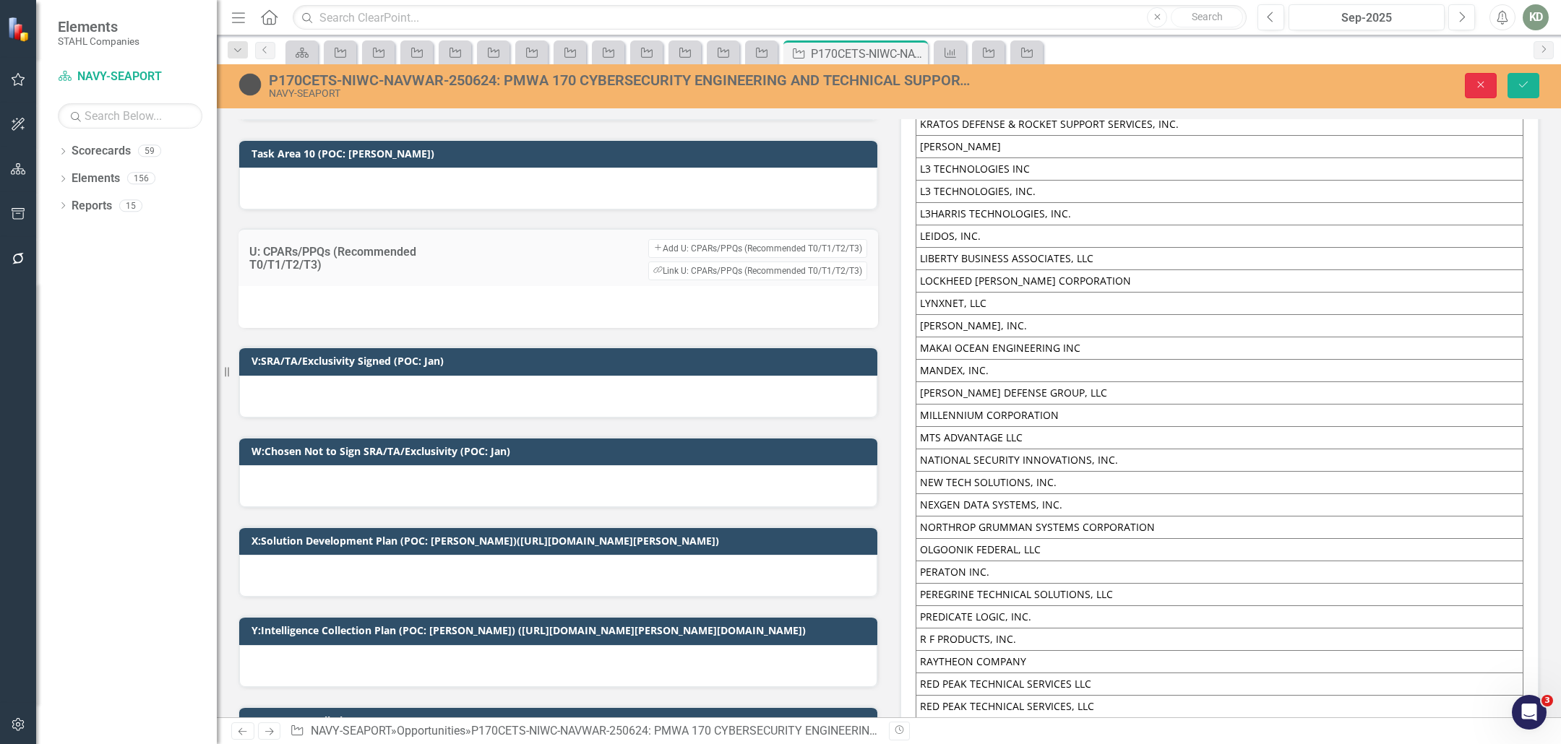
click at [1484, 76] on button "Close" at bounding box center [1481, 85] width 32 height 25
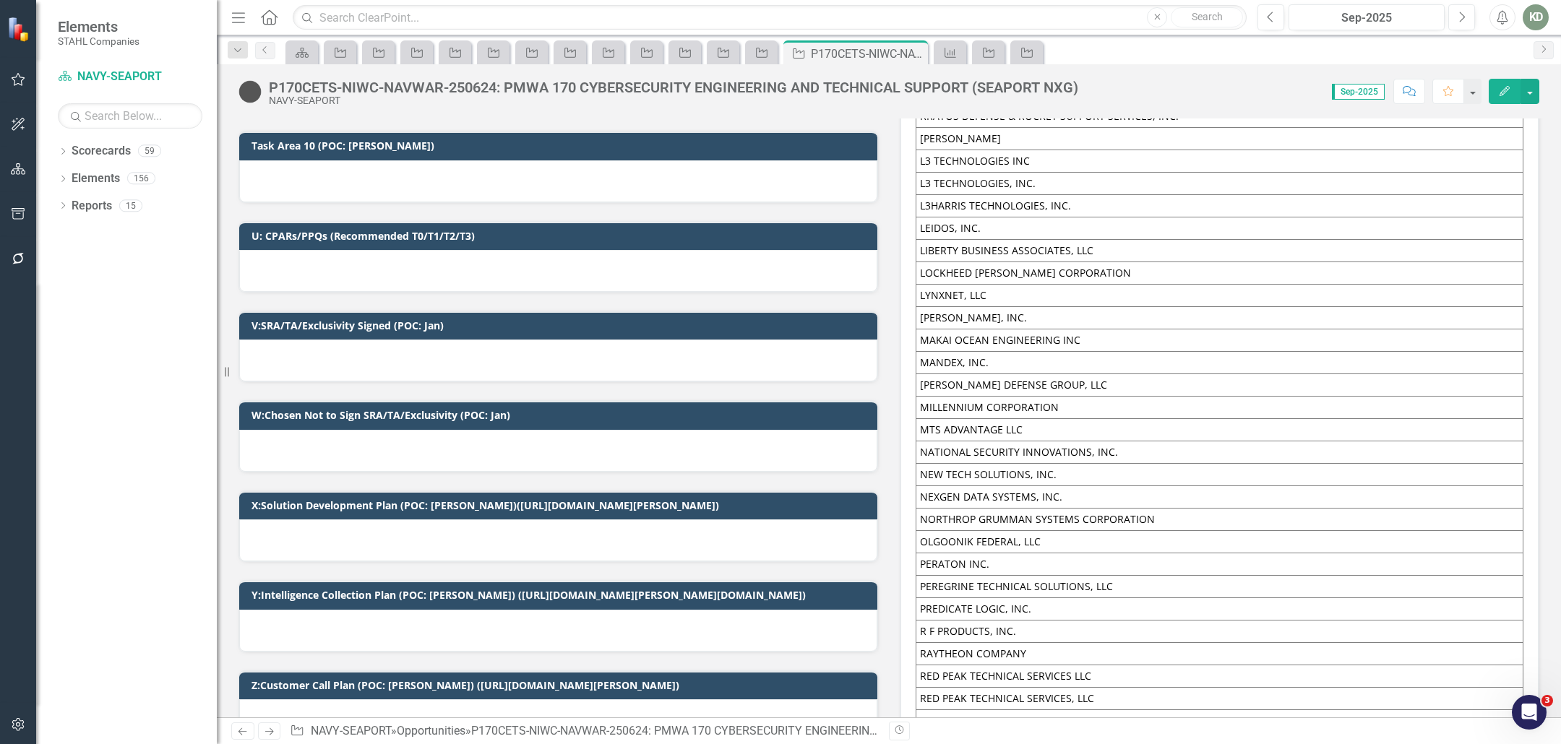
scroll to position [1847, 0]
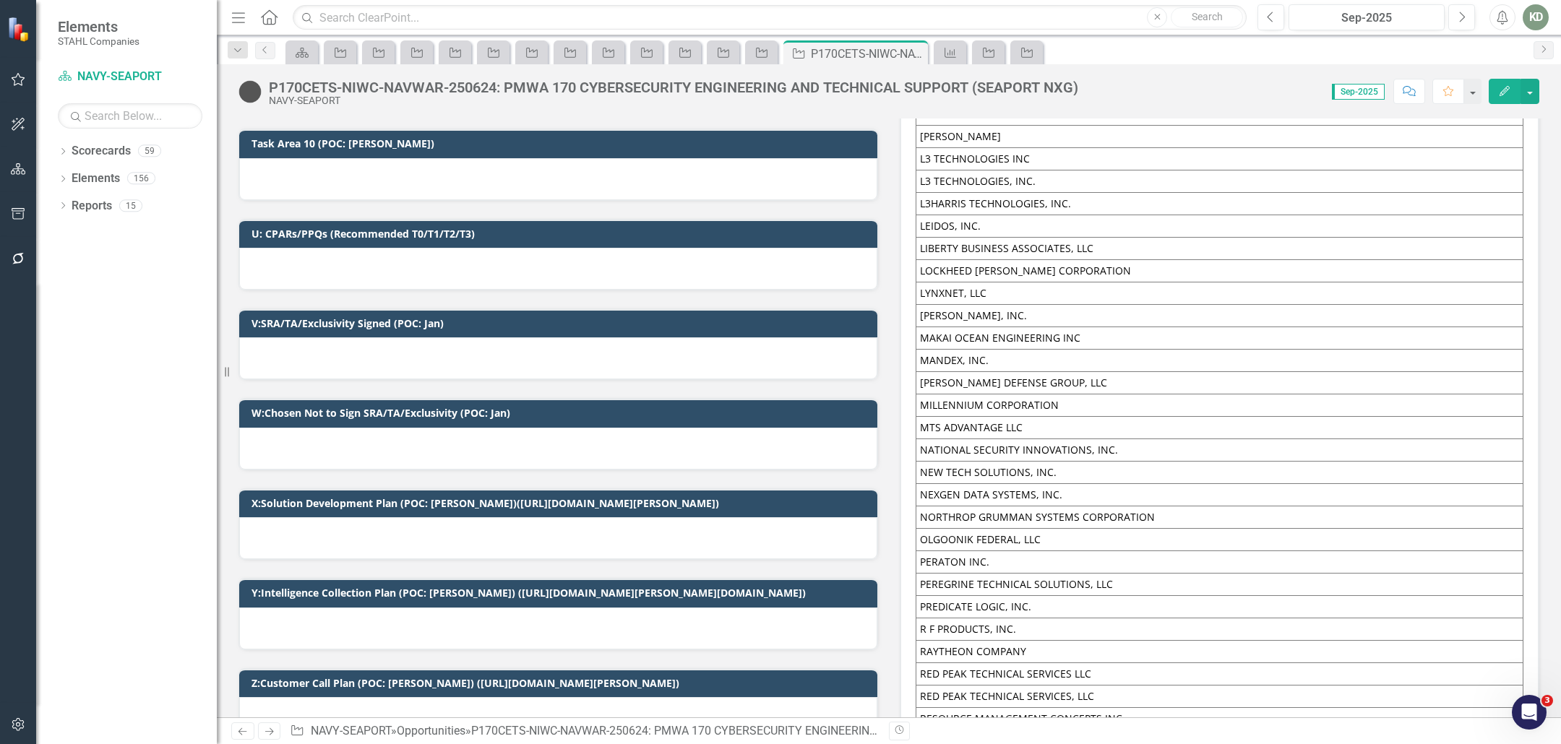
click at [507, 248] on div at bounding box center [558, 269] width 638 height 42
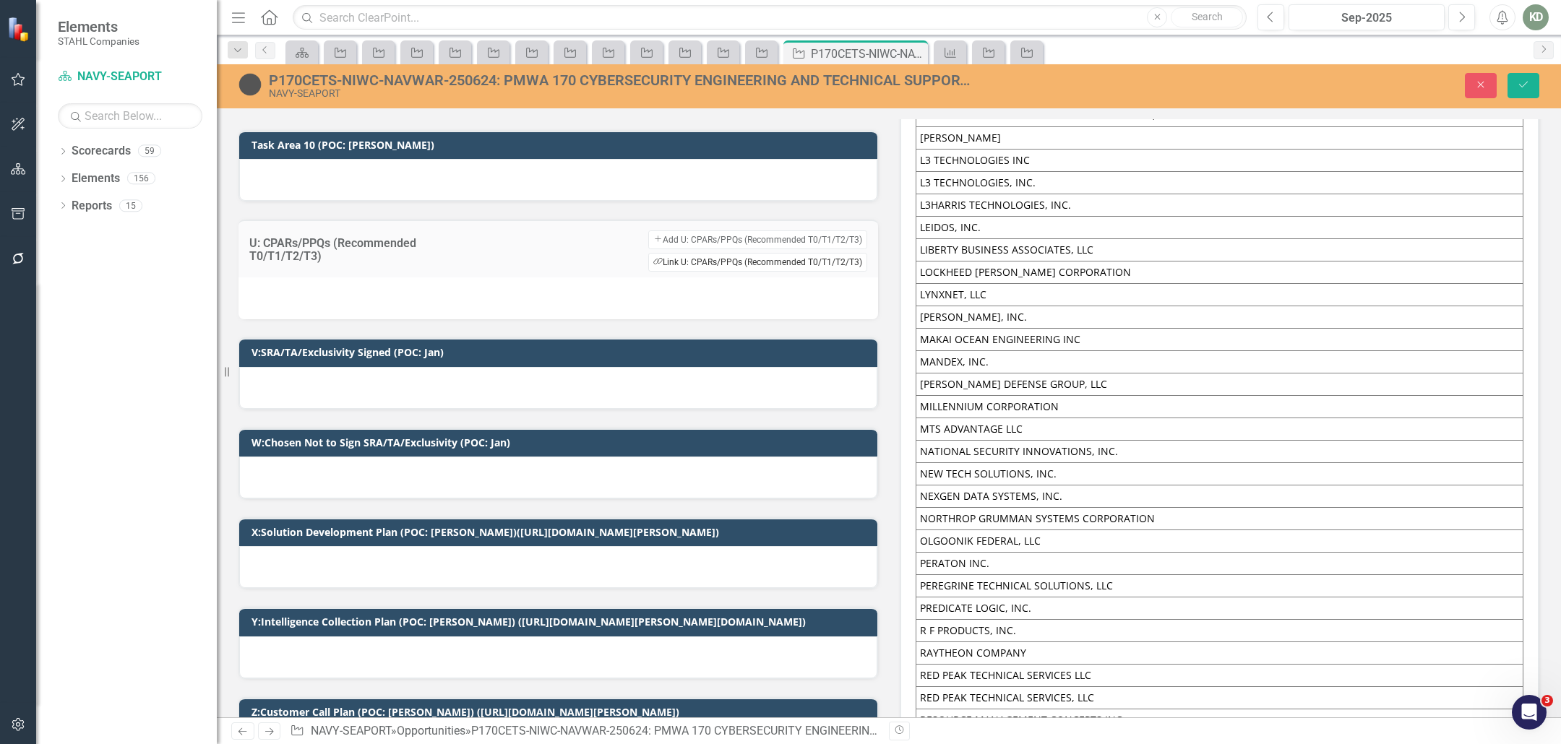
click at [723, 253] on button "Link Tag Link U: CPARs/PPQs (Recommended T0/T1/T2/T3)" at bounding box center [757, 262] width 219 height 19
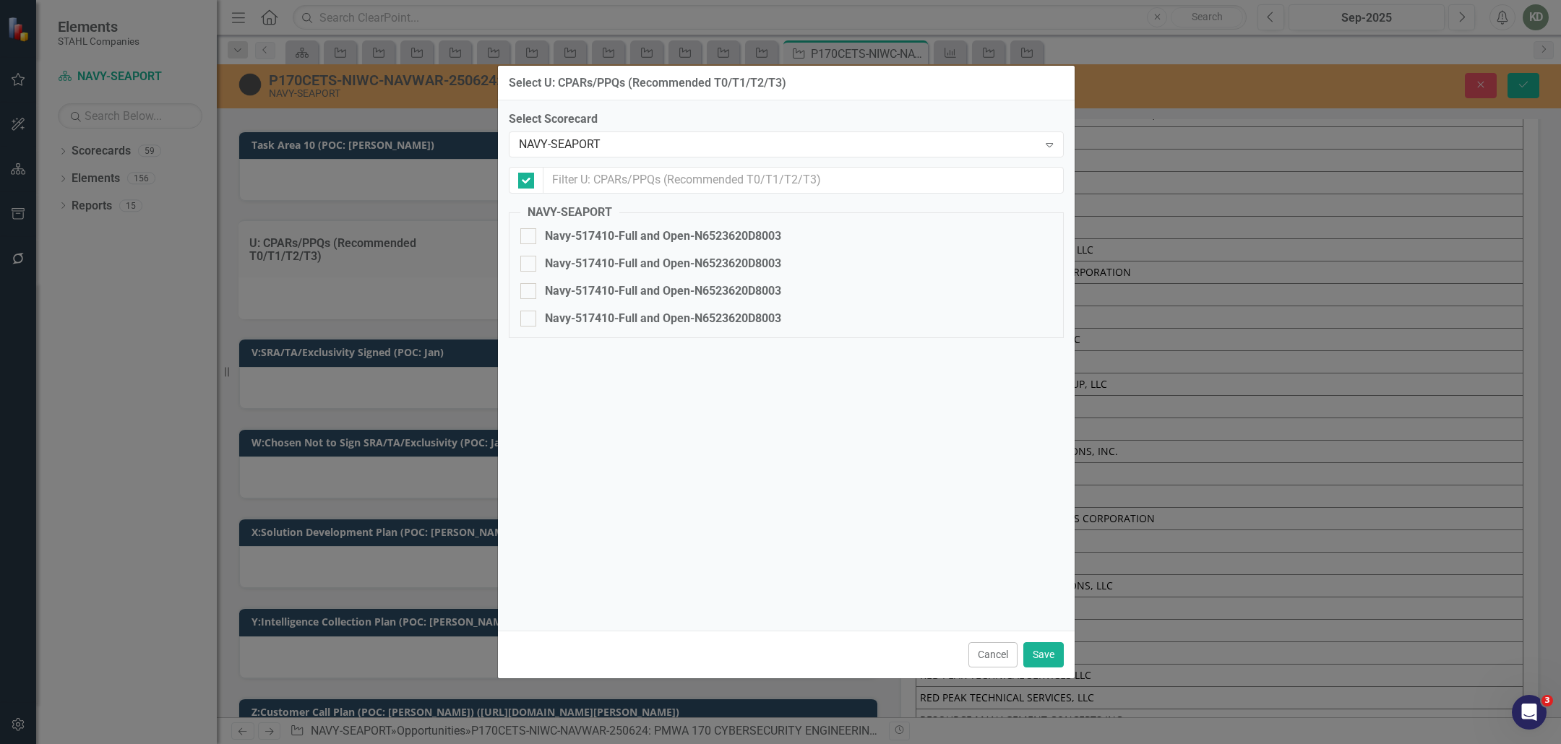
checkbox input "false"
click at [580, 139] on div "NAVY-SEAPORT" at bounding box center [779, 145] width 520 height 17
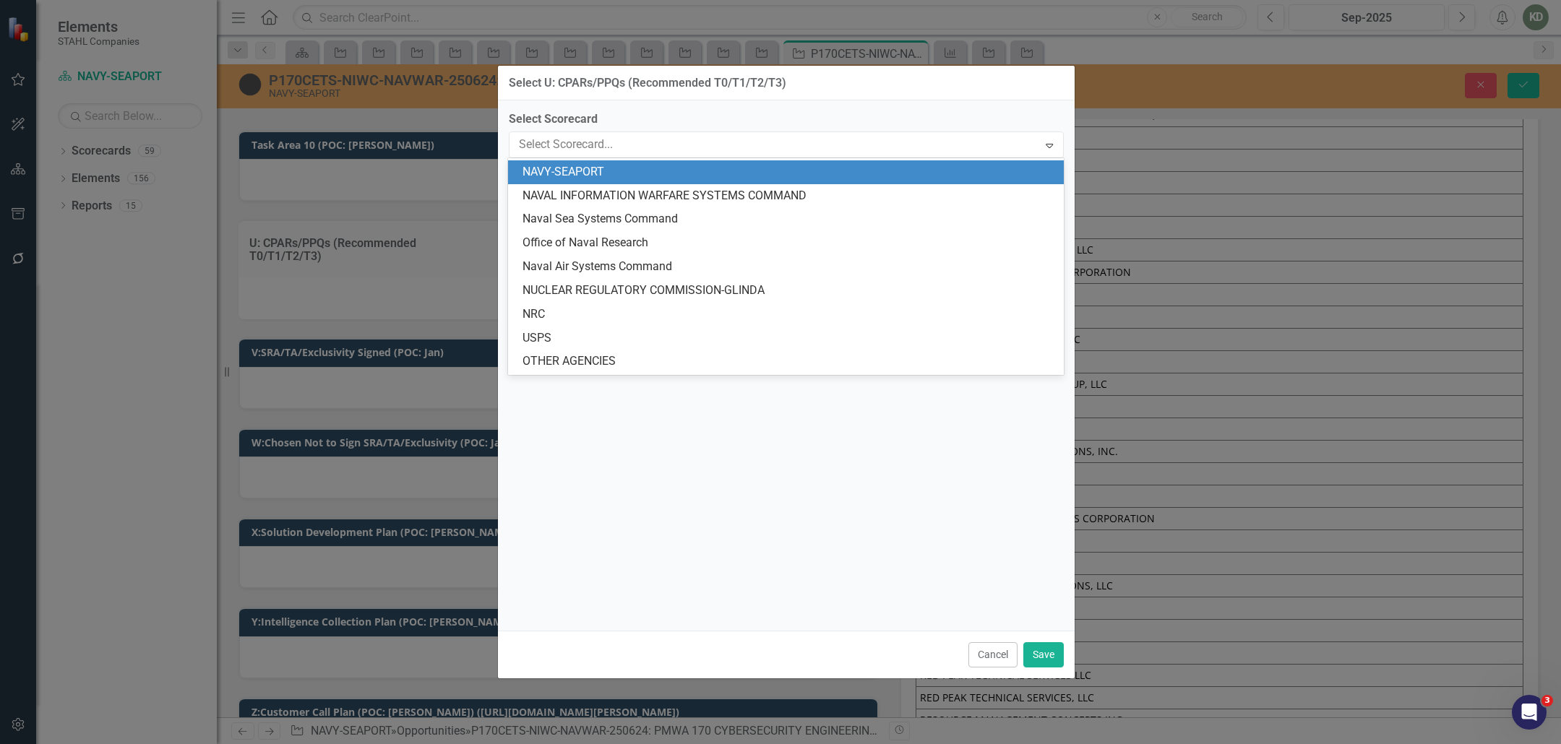
scroll to position [308, 0]
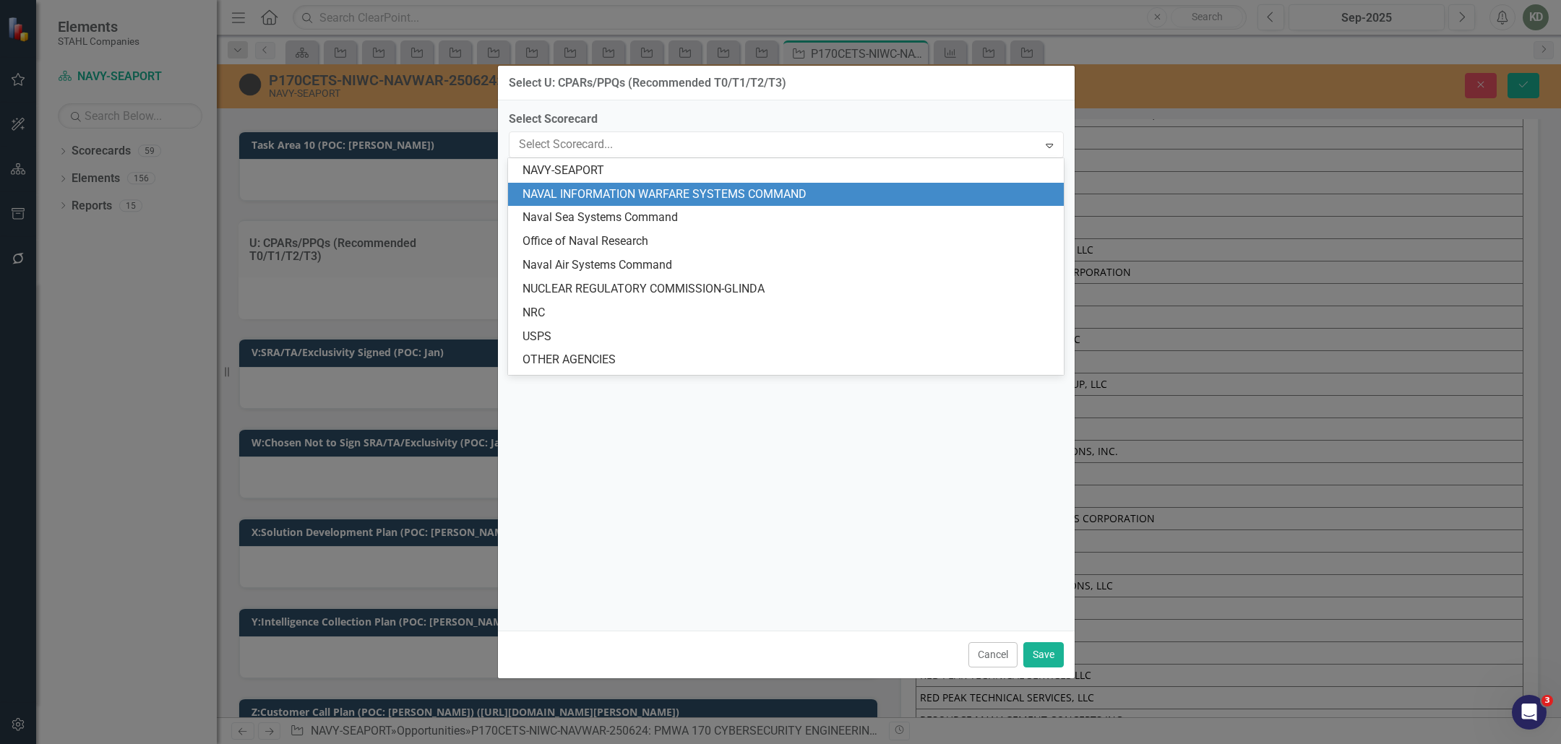
click at [614, 197] on div "NAVAL INFORMATION WARFARE SYSTEMS COMMAND" at bounding box center [789, 194] width 532 height 17
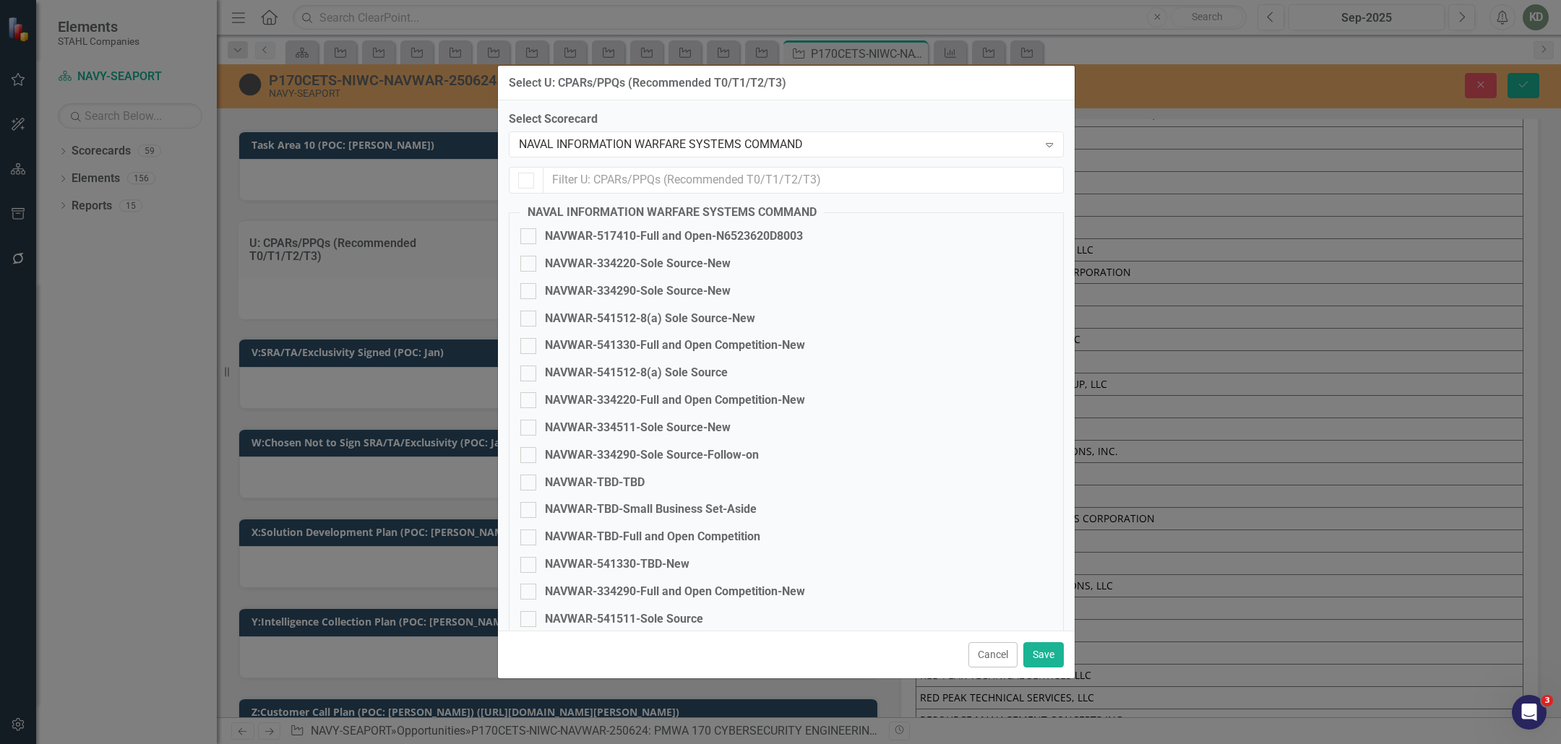
checkbox input "false"
click at [690, 183] on input "text" at bounding box center [804, 180] width 520 height 27
type input "4"
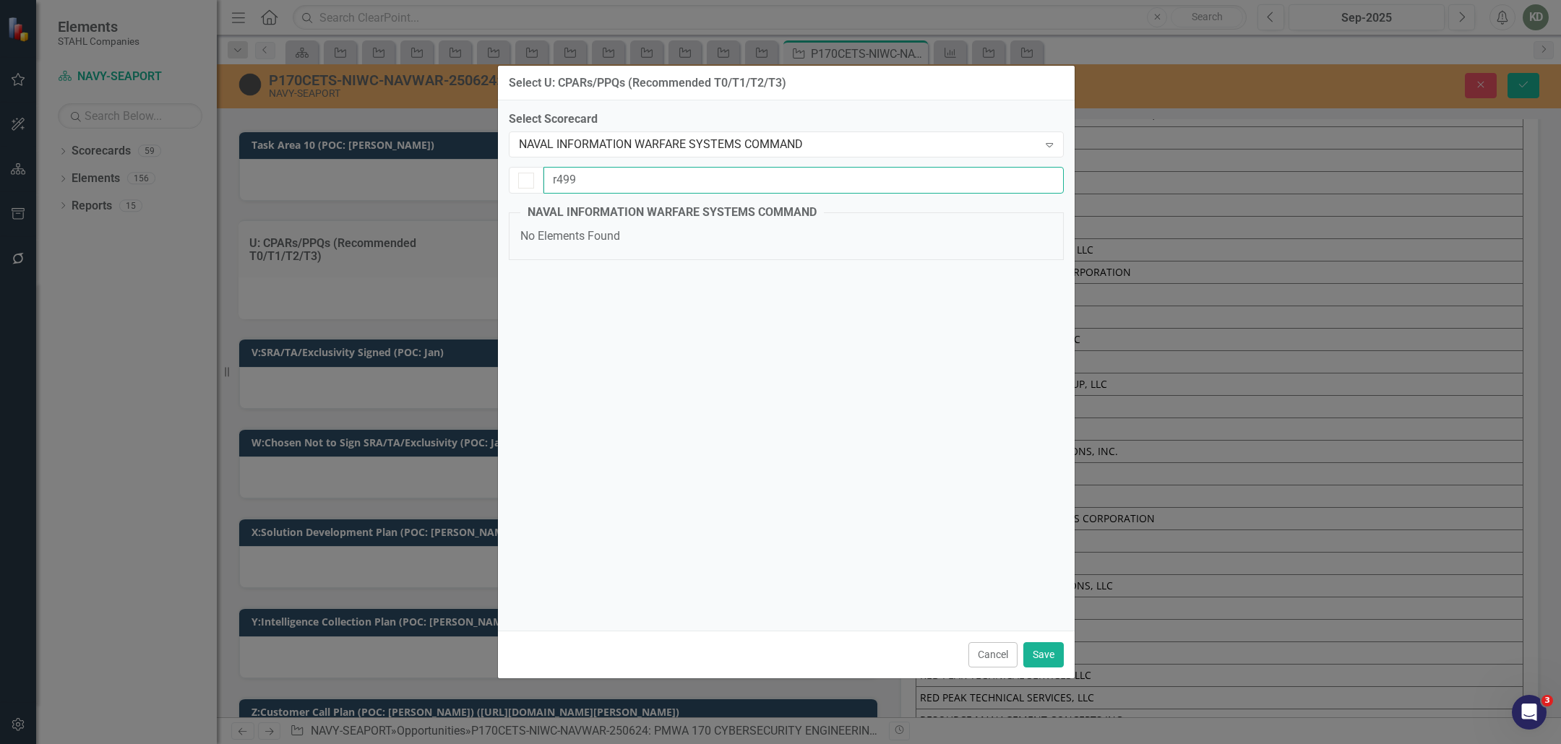
type input "r499"
click at [677, 234] on fieldset "NAVAL INFORMATION WARFARE SYSTEMS COMMAND No Elements Found" at bounding box center [786, 233] width 555 height 56
drag, startPoint x: 652, startPoint y: 192, endPoint x: 538, endPoint y: 185, distance: 114.4
click at [538, 185] on div "r499" at bounding box center [786, 180] width 555 height 27
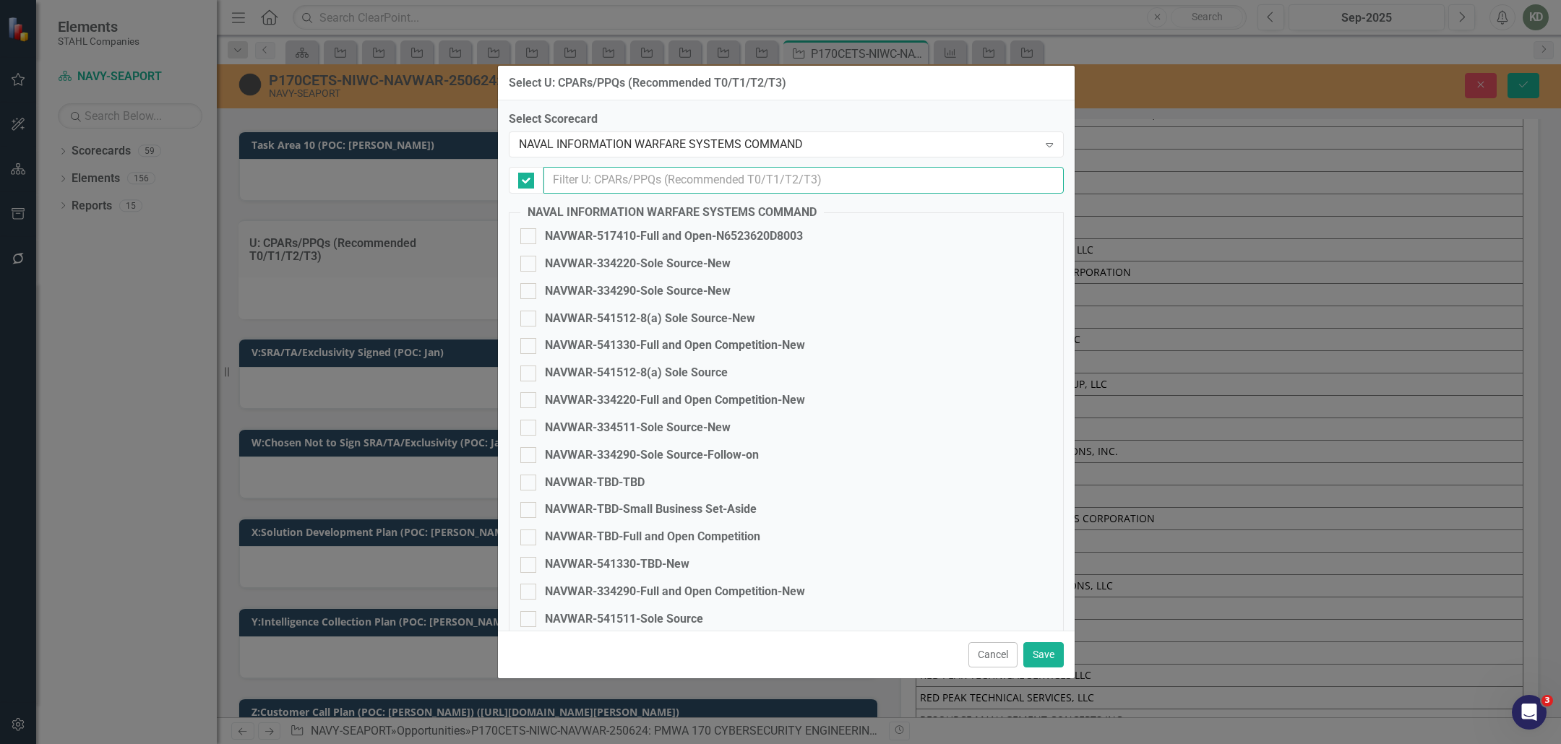
checkbox input "false"
drag, startPoint x: 991, startPoint y: 653, endPoint x: 761, endPoint y: 558, distance: 248.6
click at [991, 653] on button "Cancel" at bounding box center [993, 655] width 49 height 25
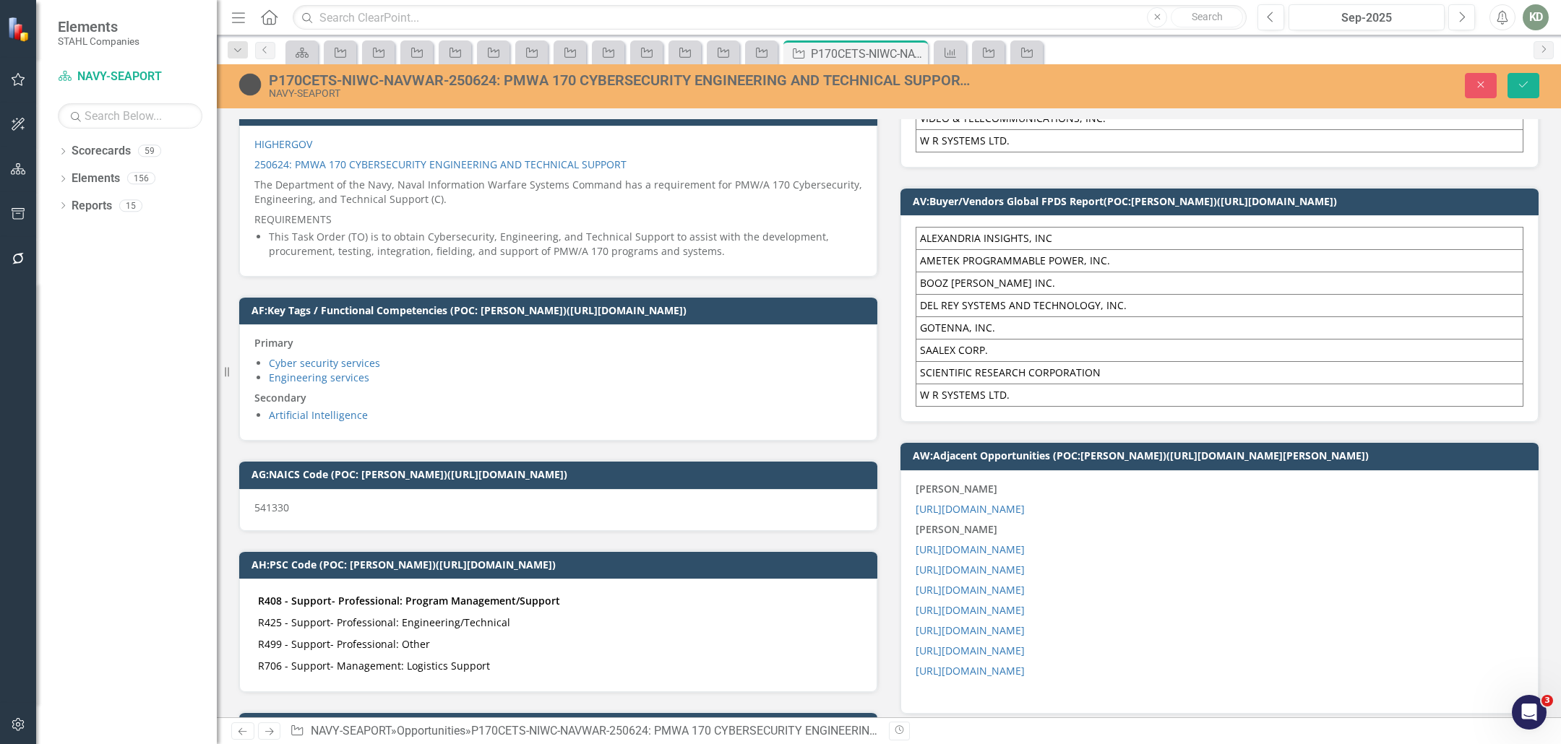
scroll to position [2539, 0]
